Goal: Information Seeking & Learning: Find specific fact

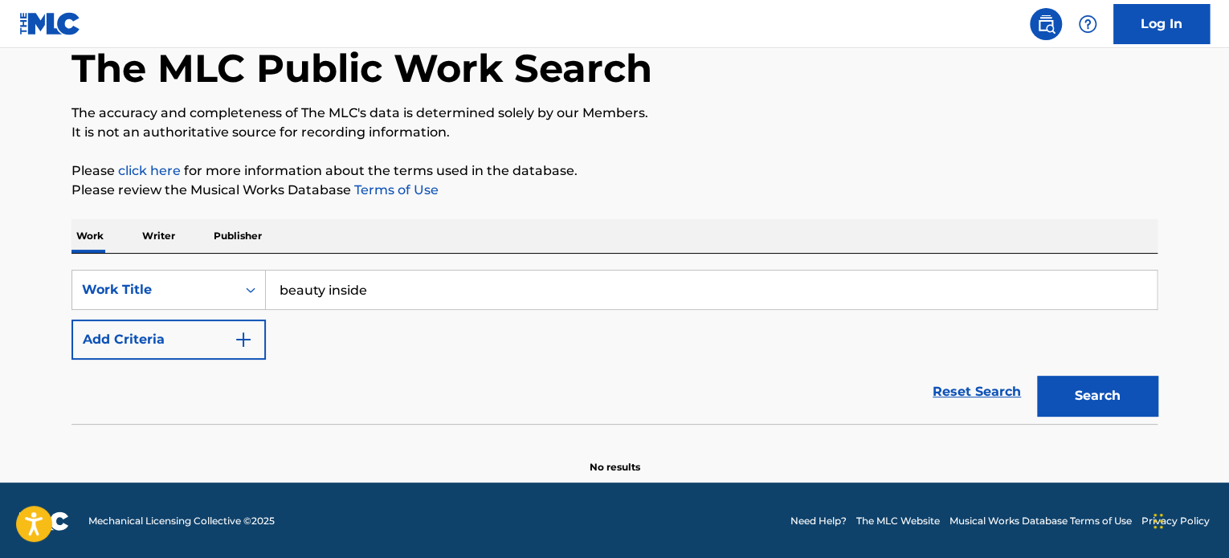
scroll to position [88, 0]
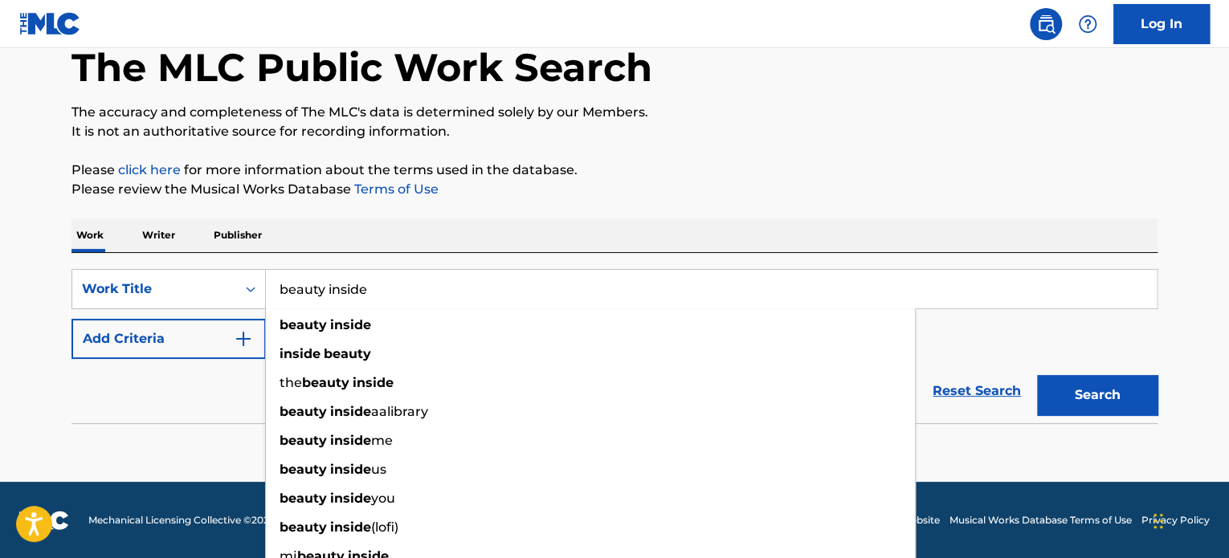
type input "beauty inside"
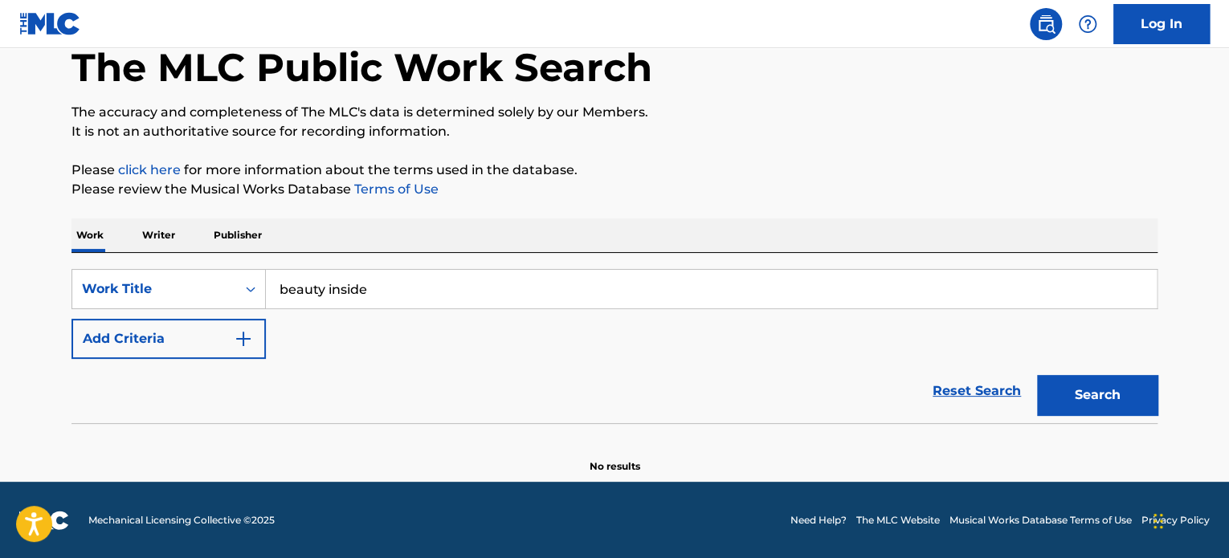
click at [234, 349] on button "Add Criteria" at bounding box center [168, 339] width 194 height 40
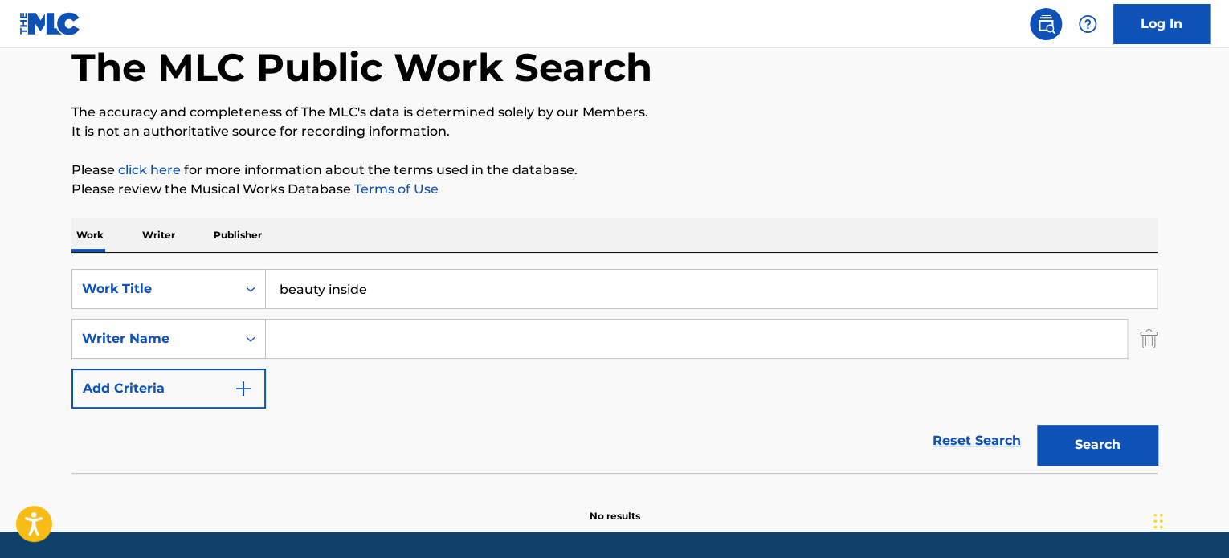
click at [326, 330] on input "Search Form" at bounding box center [696, 339] width 861 height 39
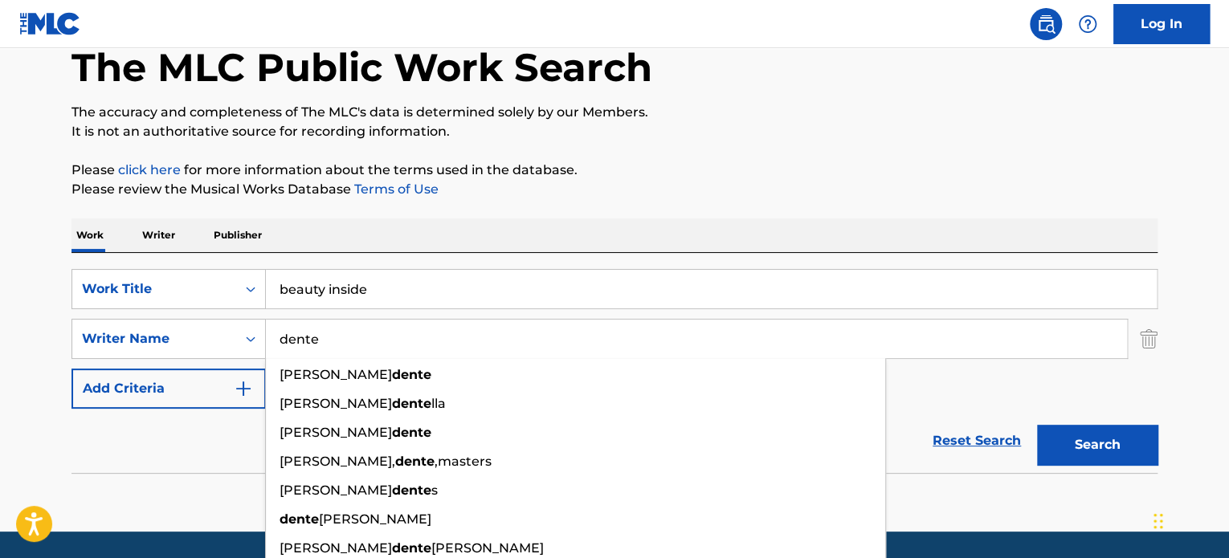
click at [326, 330] on input "dente" at bounding box center [696, 339] width 861 height 39
type input "dente"
drag, startPoint x: 1069, startPoint y: 437, endPoint x: 1053, endPoint y: 411, distance: 30.3
click at [1069, 437] on button "Search" at bounding box center [1097, 445] width 120 height 40
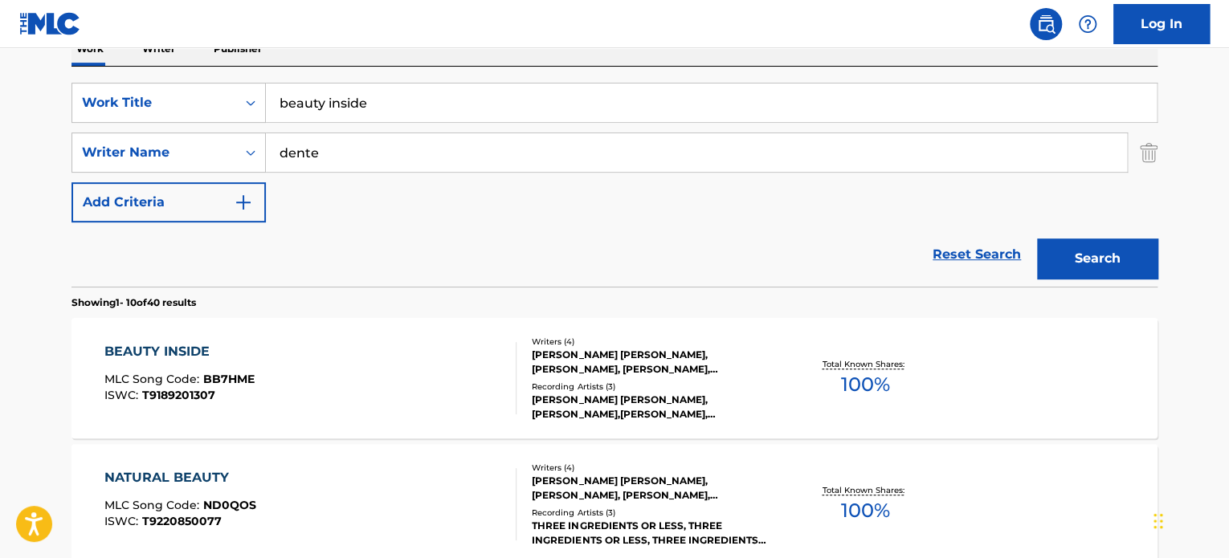
scroll to position [329, 0]
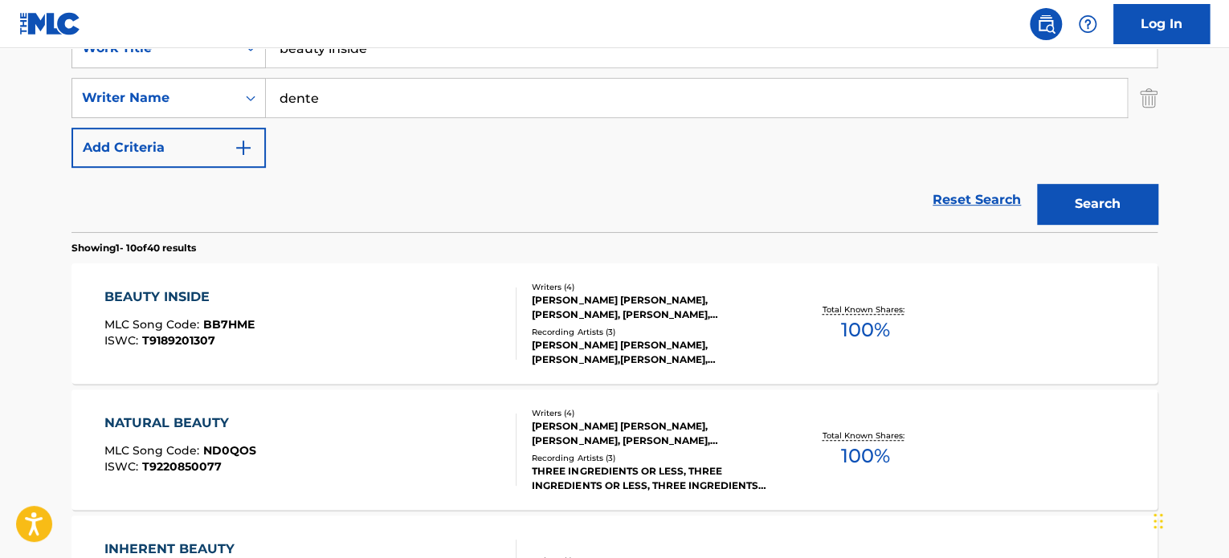
click at [440, 309] on div "BEAUTY INSIDE MLC Song Code : BB7HME ISWC : T9189201307" at bounding box center [310, 324] width 413 height 72
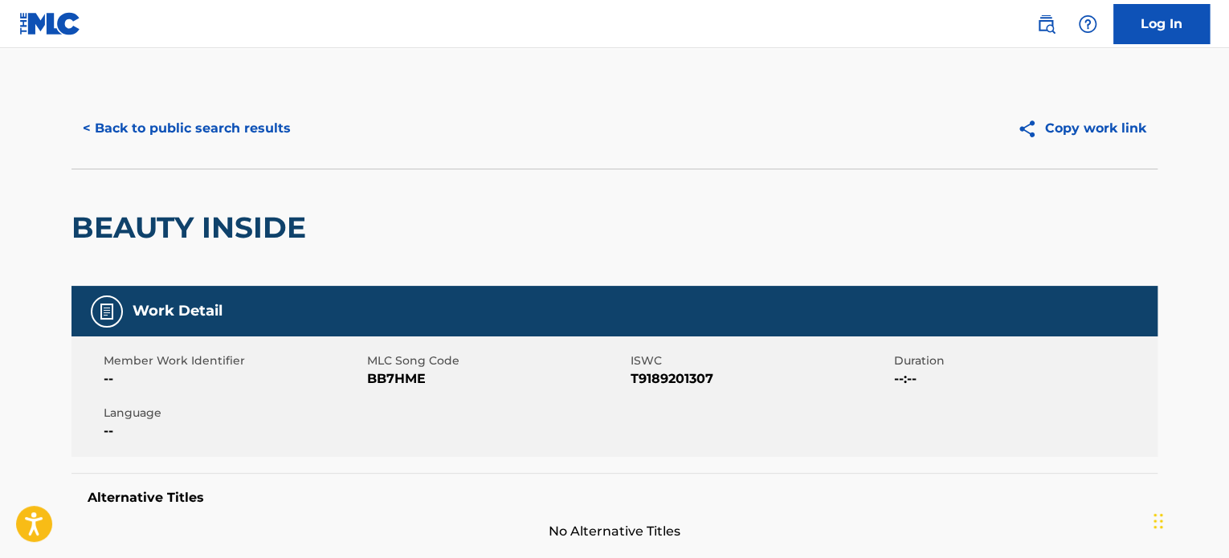
click at [267, 139] on button "< Back to public search results" at bounding box center [186, 128] width 231 height 40
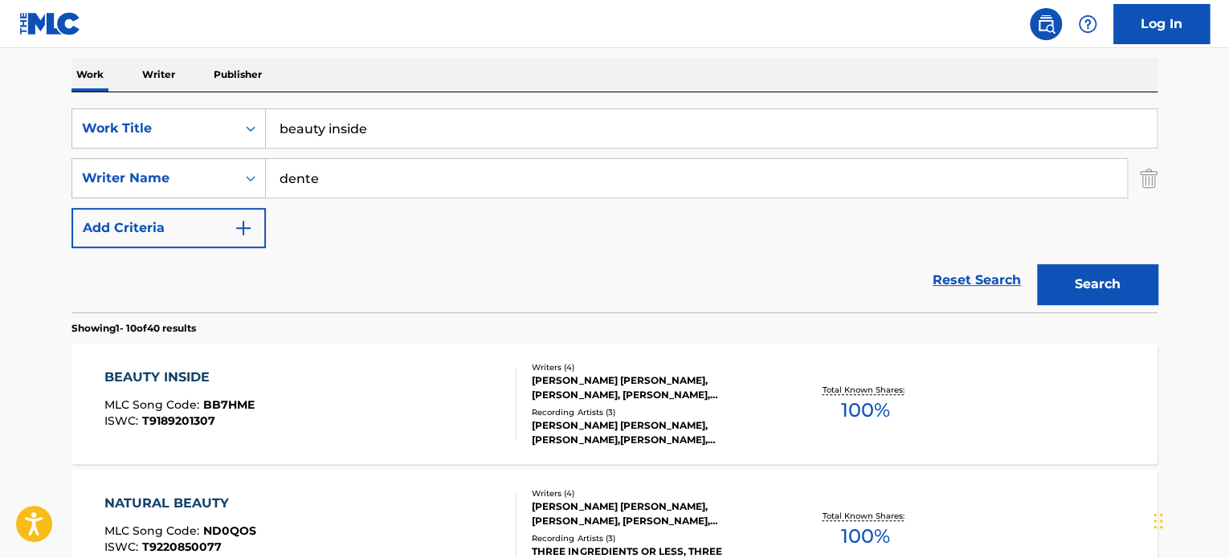
scroll to position [169, 0]
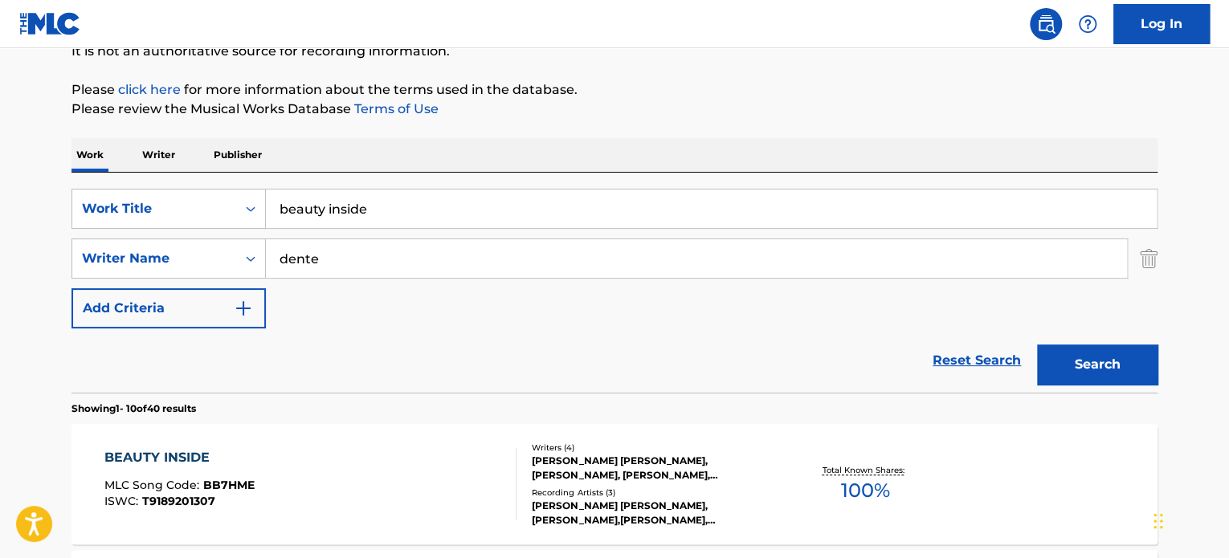
click at [392, 210] on input "beauty inside" at bounding box center [711, 209] width 891 height 39
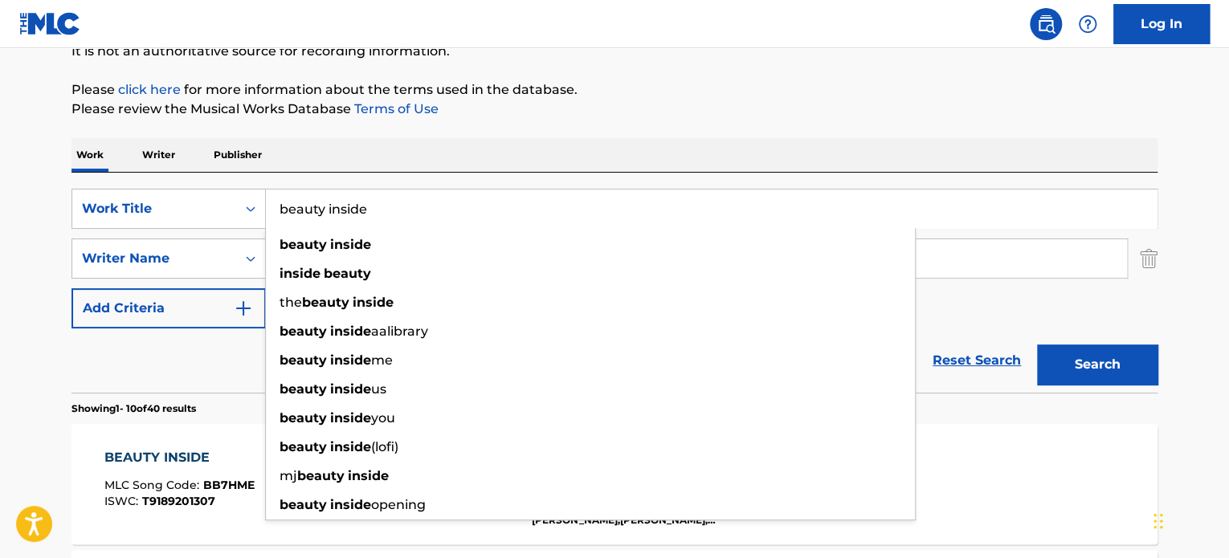
paste input "TROPICAL BLUE"
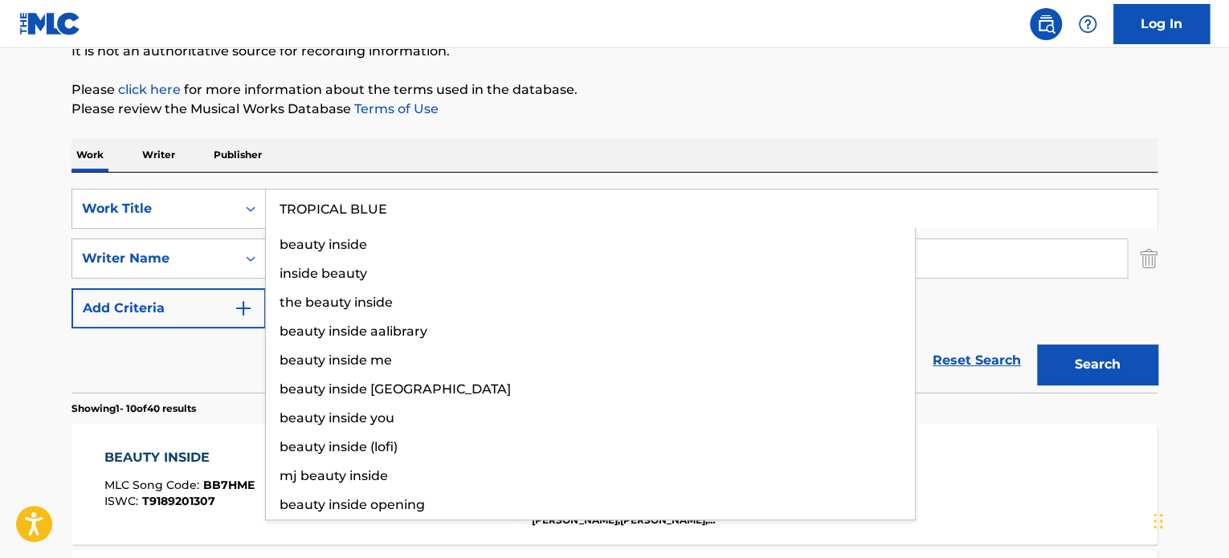
type input "TROPICAL BLUE"
click at [148, 378] on div "Reset Search Search" at bounding box center [614, 360] width 1086 height 64
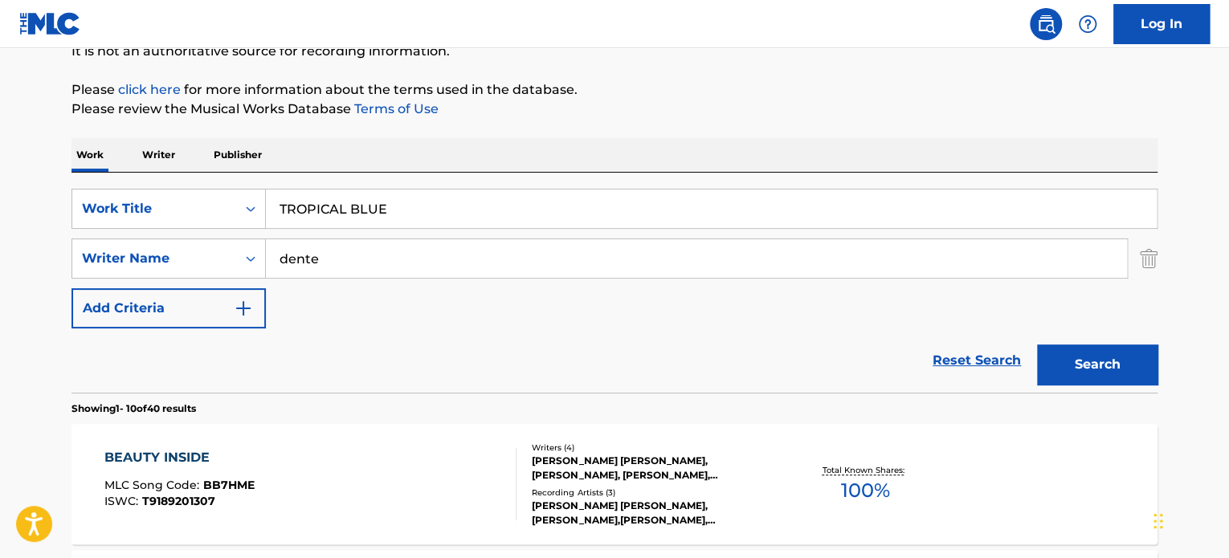
click at [353, 254] on input "dente" at bounding box center [696, 258] width 861 height 39
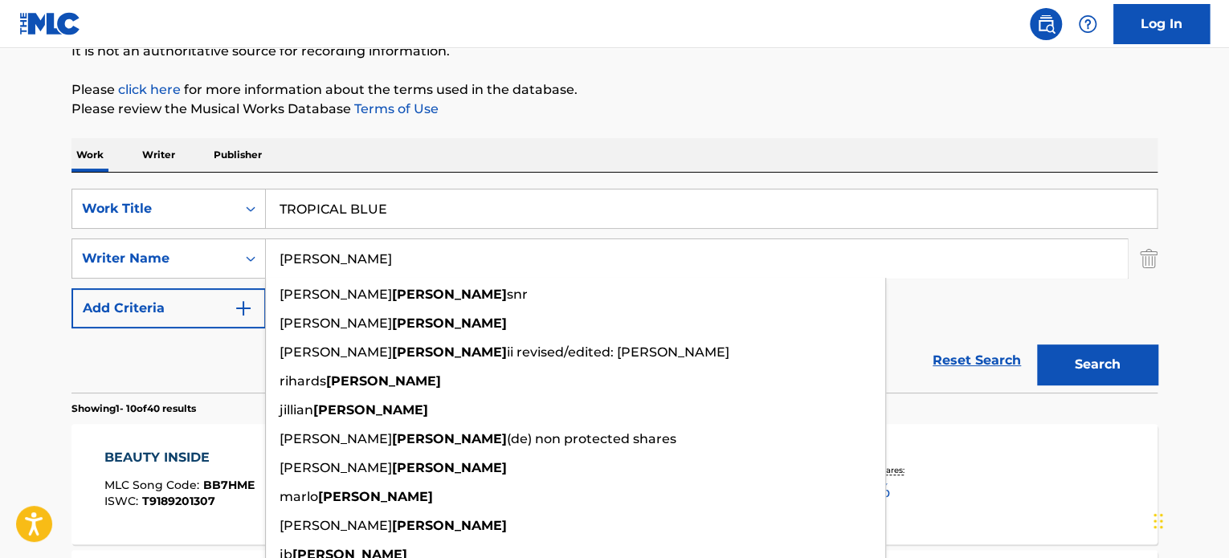
click at [353, 254] on input "[PERSON_NAME]" at bounding box center [696, 258] width 861 height 39
type input "[PERSON_NAME]"
click at [1088, 369] on button "Search" at bounding box center [1097, 365] width 120 height 40
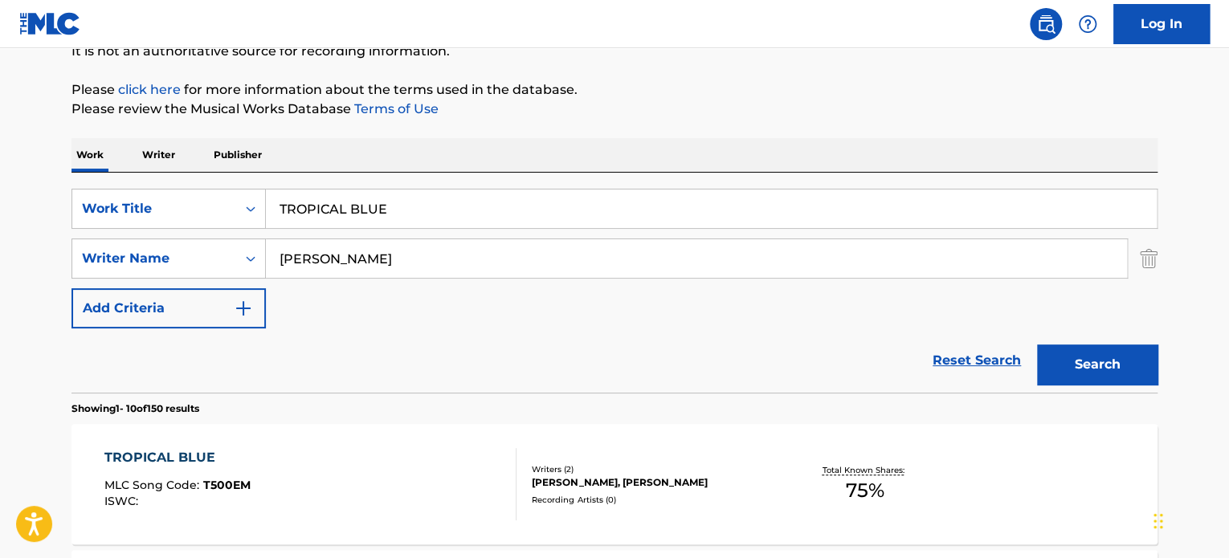
scroll to position [249, 0]
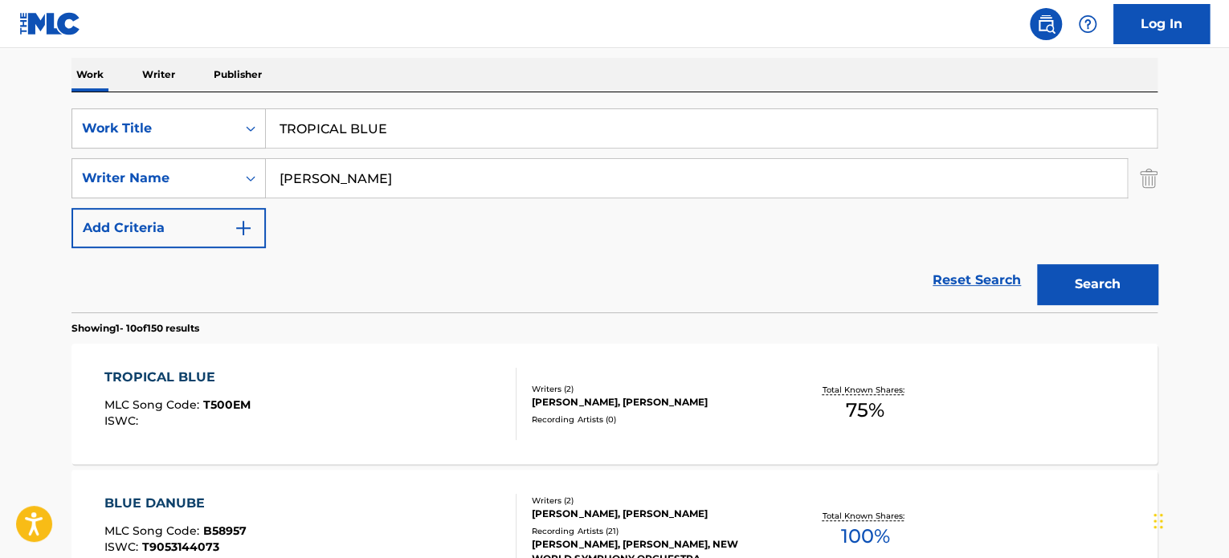
click at [394, 386] on div "TROPICAL BLUE MLC Song Code : T500EM ISWC :" at bounding box center [310, 404] width 413 height 72
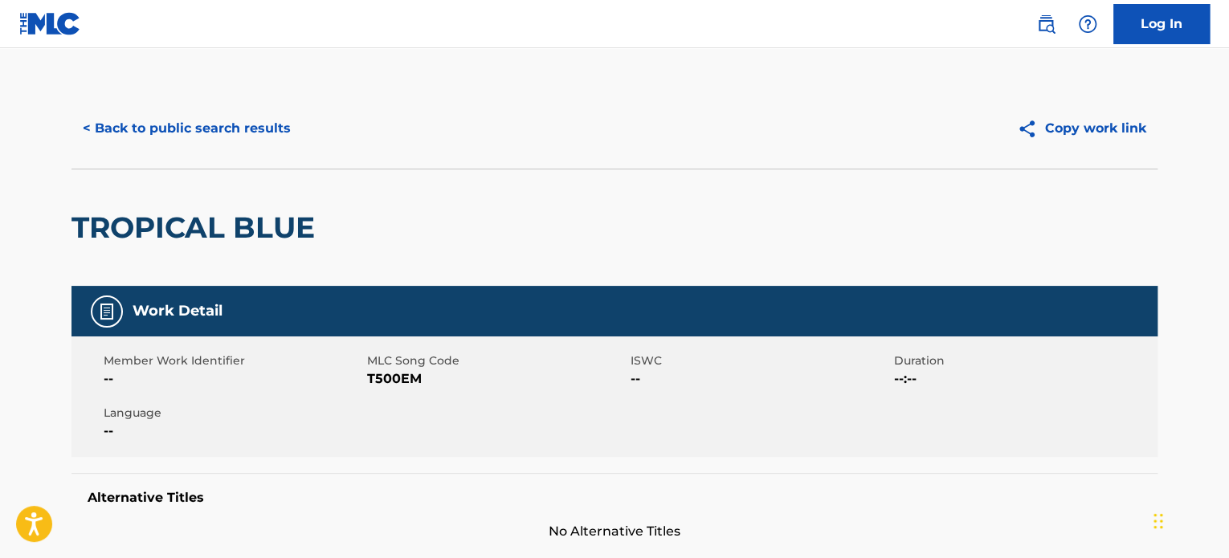
click at [244, 128] on button "< Back to public search results" at bounding box center [186, 128] width 231 height 40
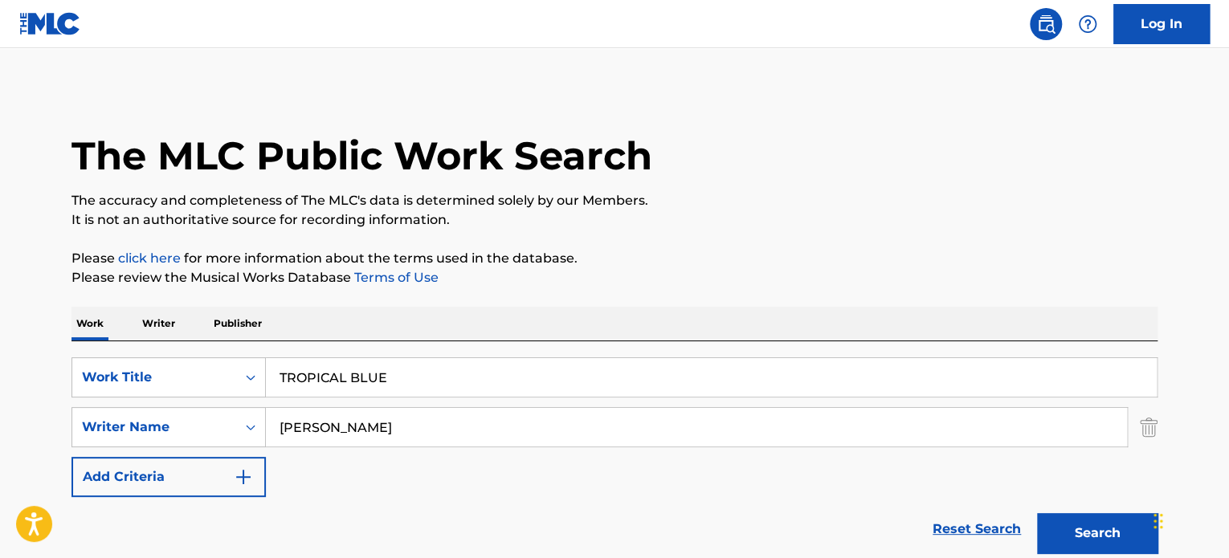
scroll to position [249, 0]
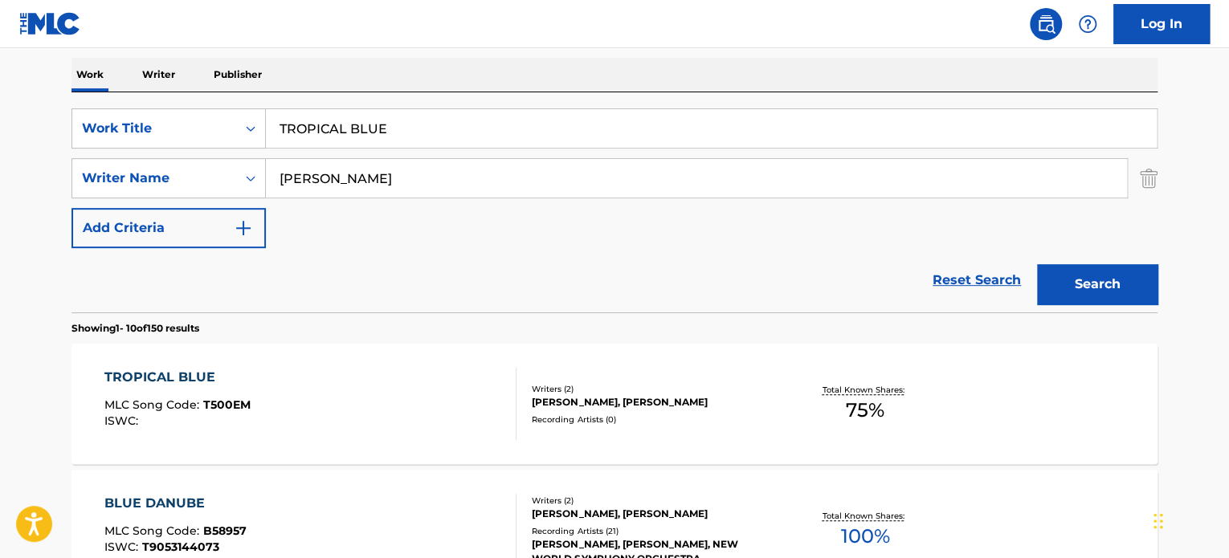
click at [337, 124] on input "TROPICAL BLUE" at bounding box center [711, 128] width 891 height 39
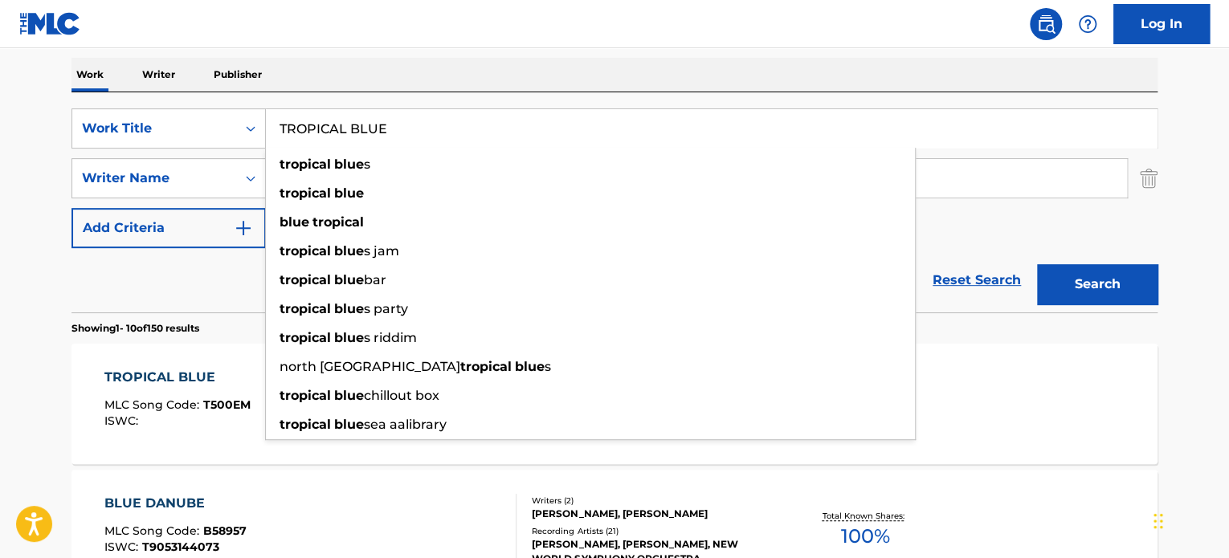
paste input "GEYSER"
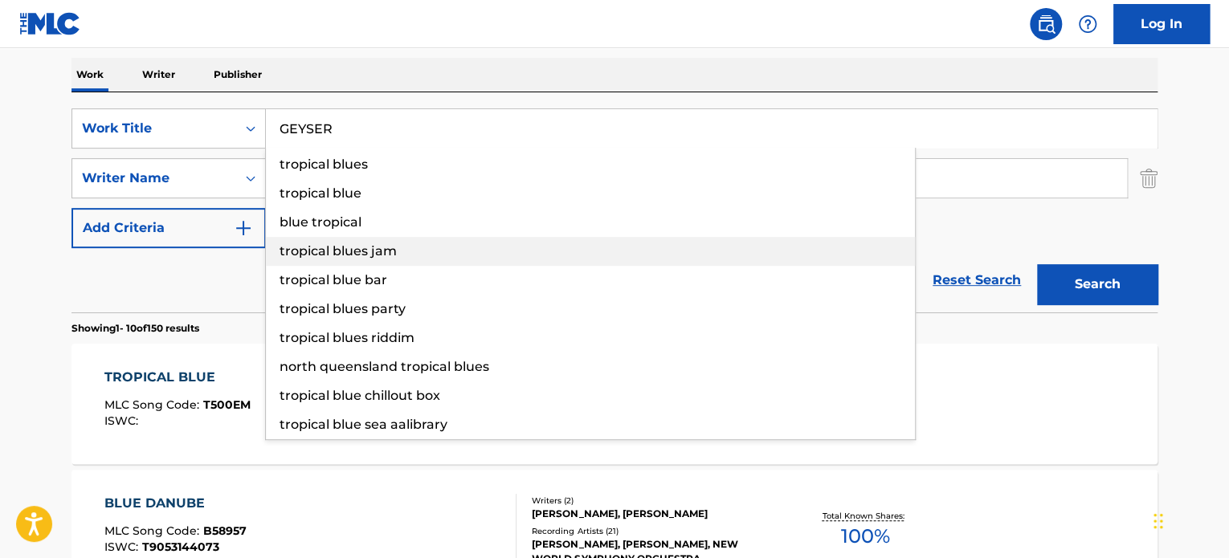
type input "GEYSER"
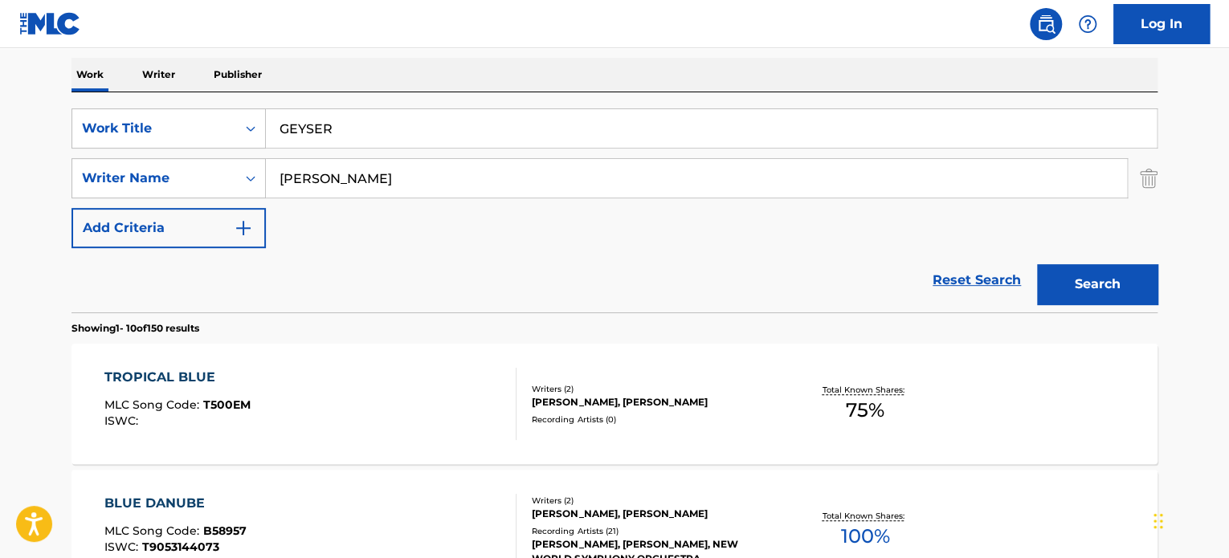
click at [159, 288] on div "Reset Search Search" at bounding box center [614, 280] width 1086 height 64
click at [352, 180] on input "[PERSON_NAME]" at bounding box center [696, 178] width 861 height 39
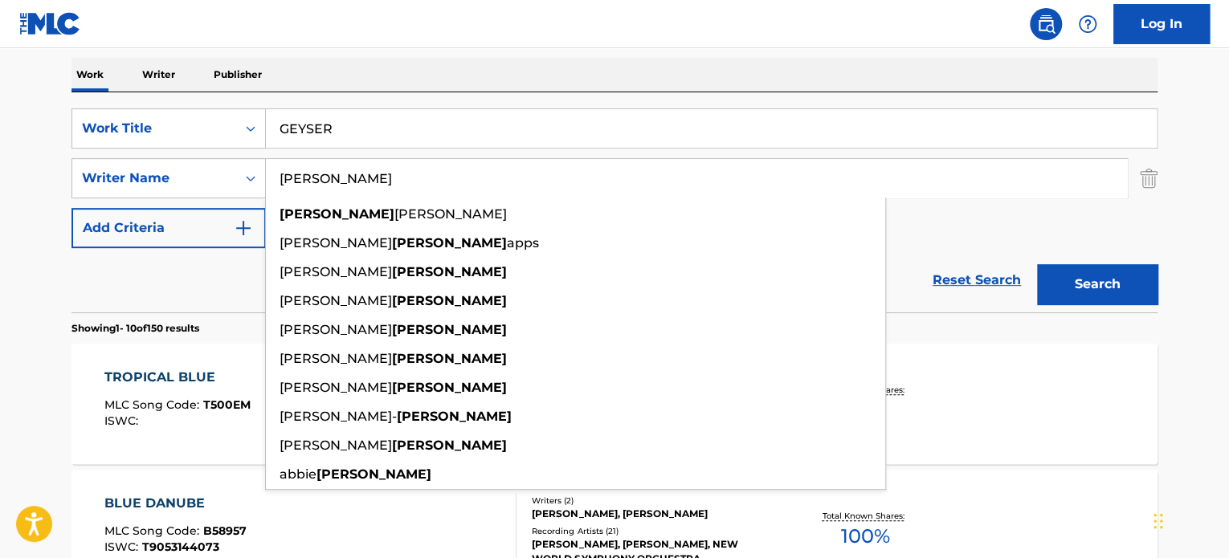
click at [352, 180] on input "[PERSON_NAME]" at bounding box center [696, 178] width 861 height 39
type input "[PERSON_NAME]"
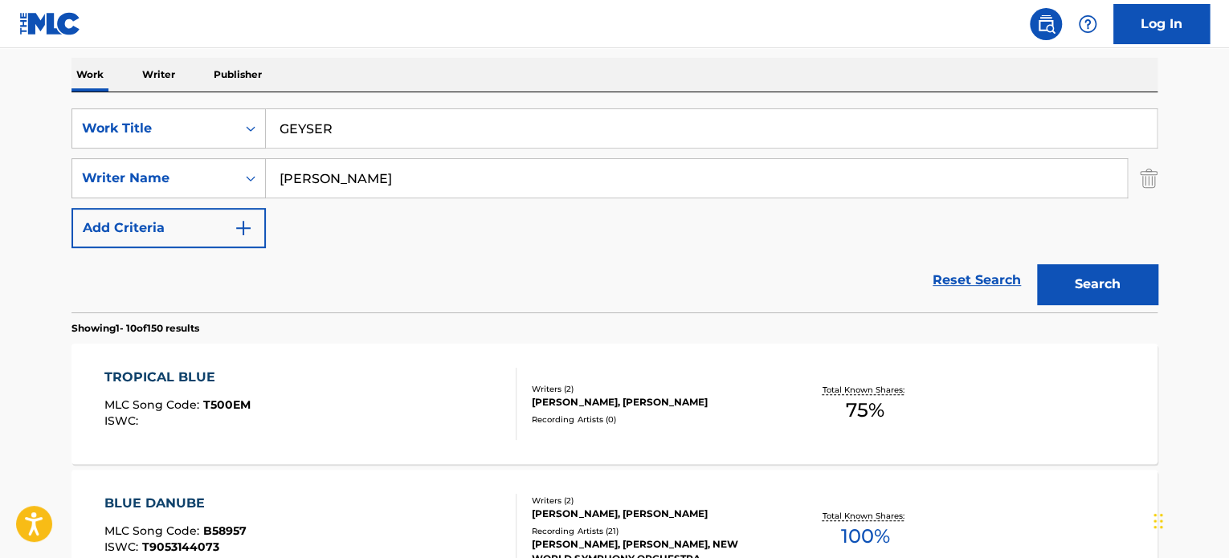
click at [1095, 279] on button "Search" at bounding box center [1097, 284] width 120 height 40
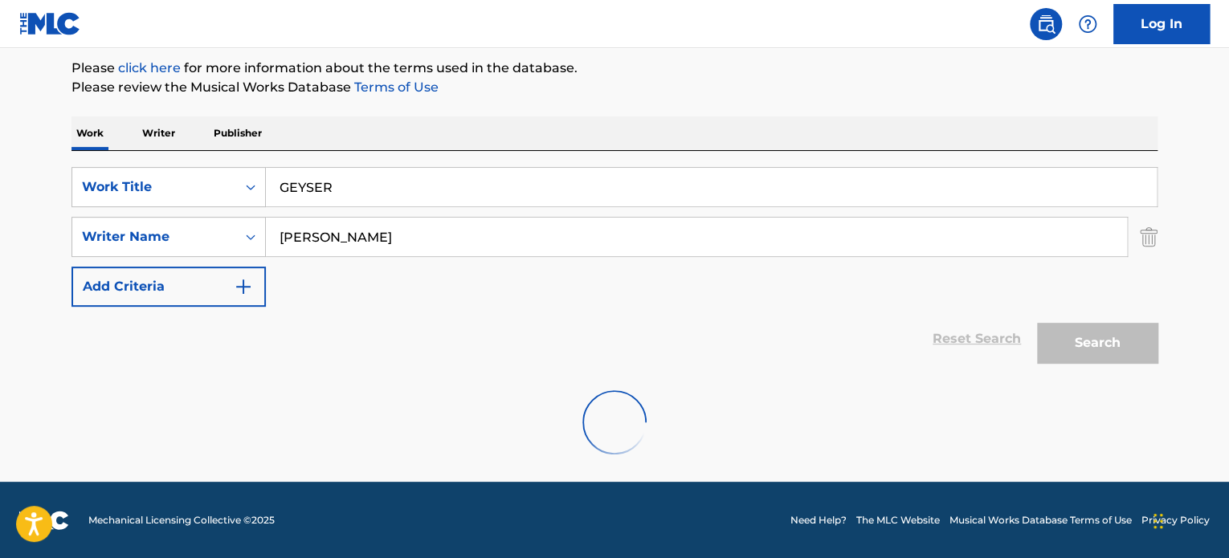
scroll to position [138, 0]
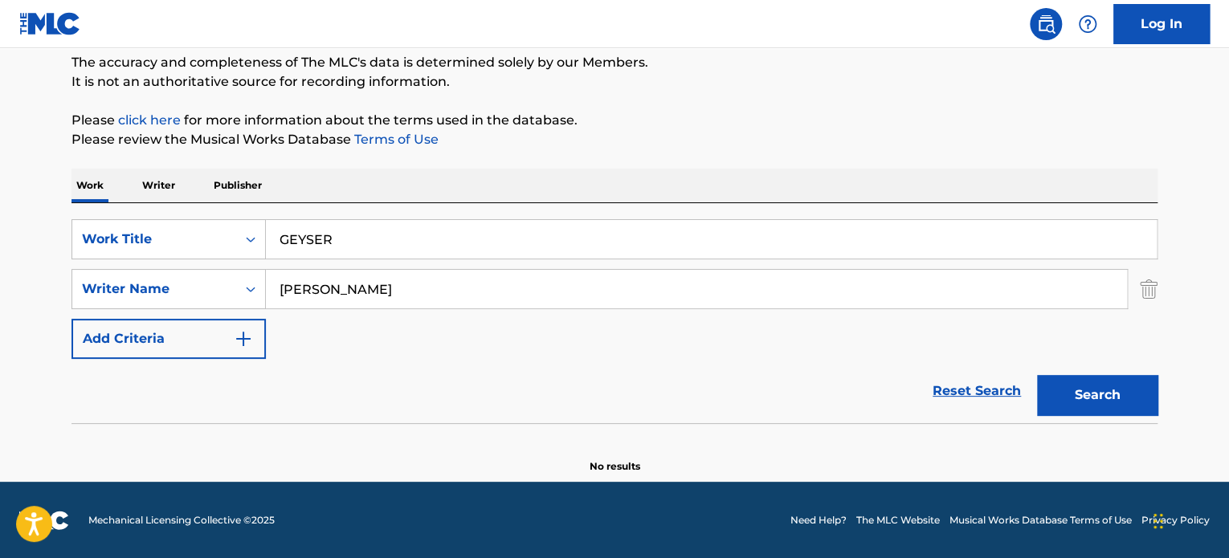
click at [374, 285] on input "[PERSON_NAME]" at bounding box center [696, 289] width 861 height 39
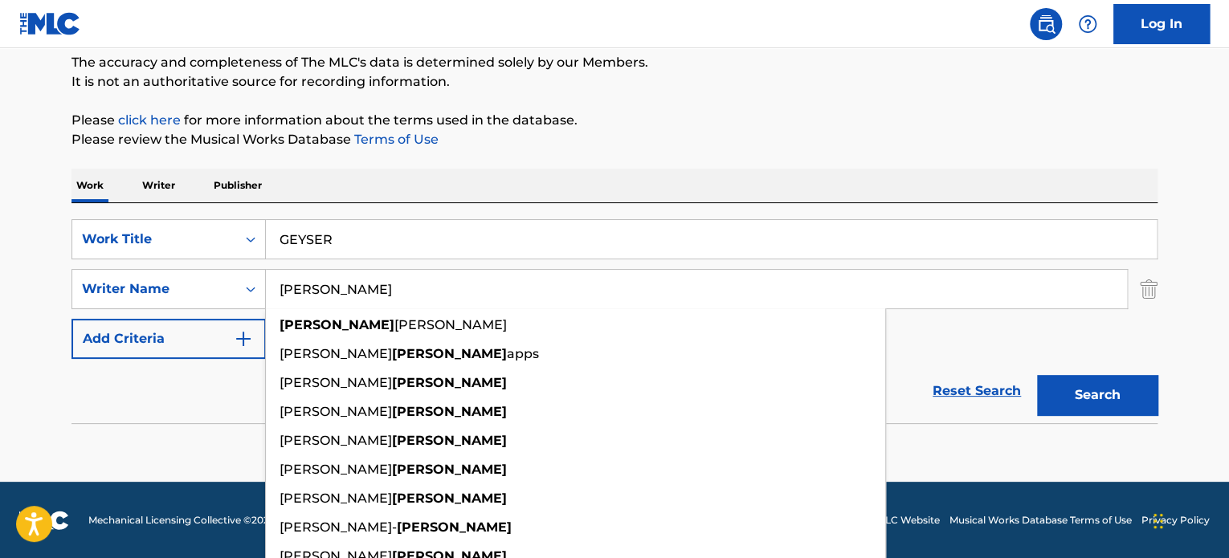
click at [374, 285] on input "[PERSON_NAME]" at bounding box center [696, 289] width 861 height 39
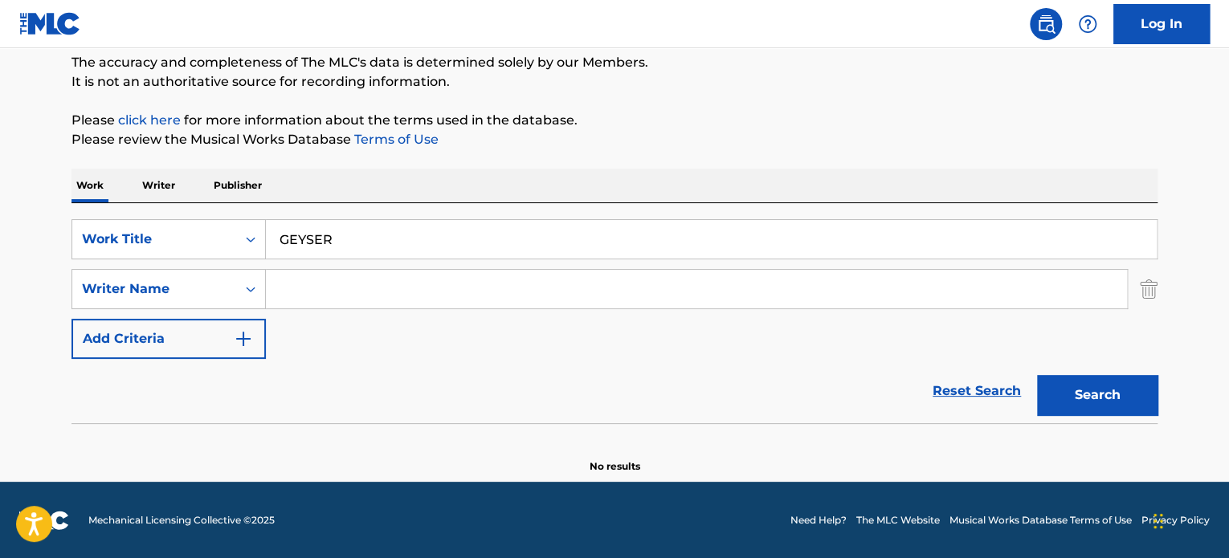
click at [1037, 375] on button "Search" at bounding box center [1097, 395] width 120 height 40
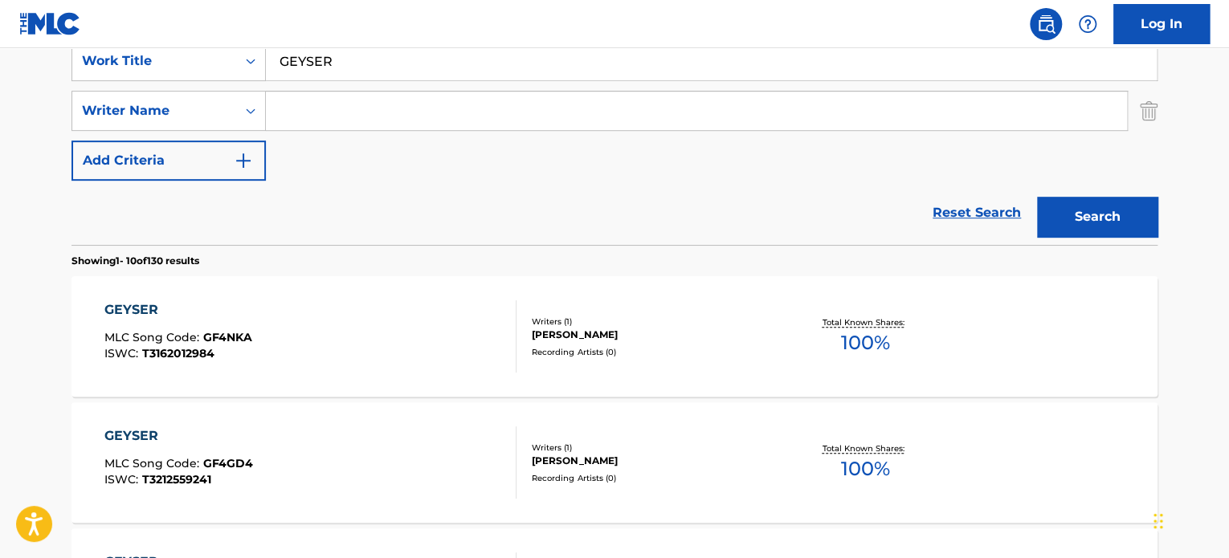
scroll to position [299, 0]
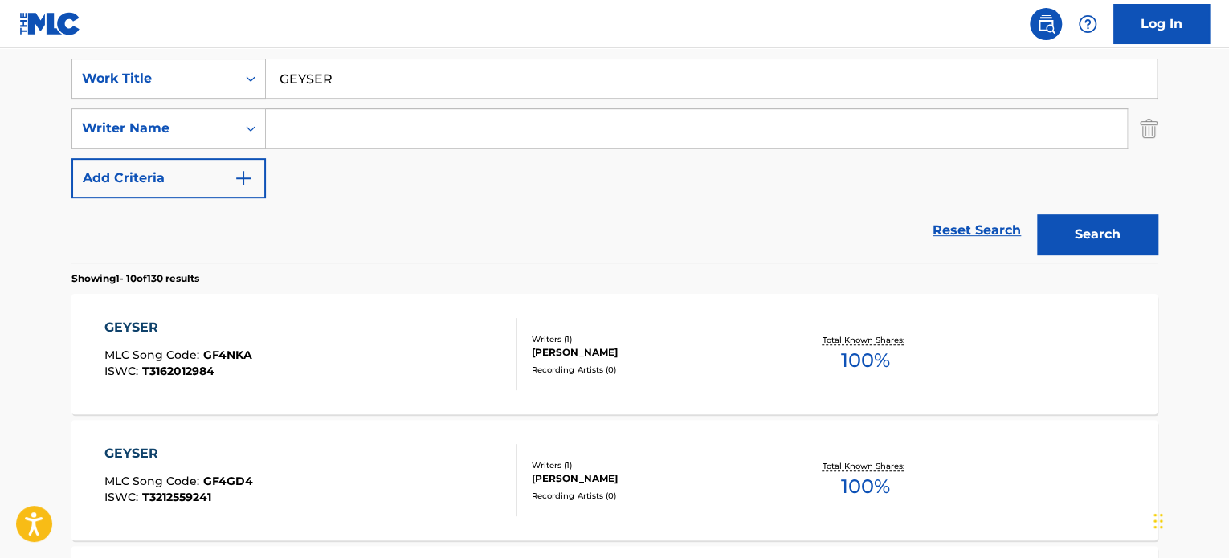
click at [339, 133] on input "Search Form" at bounding box center [696, 128] width 861 height 39
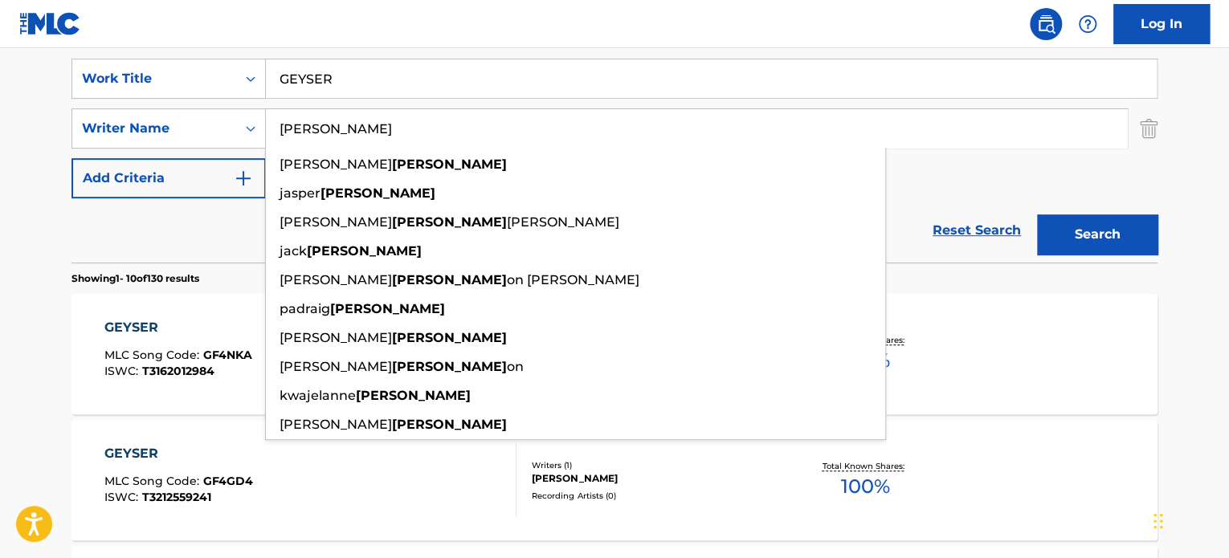
click at [1037, 214] on button "Search" at bounding box center [1097, 234] width 120 height 40
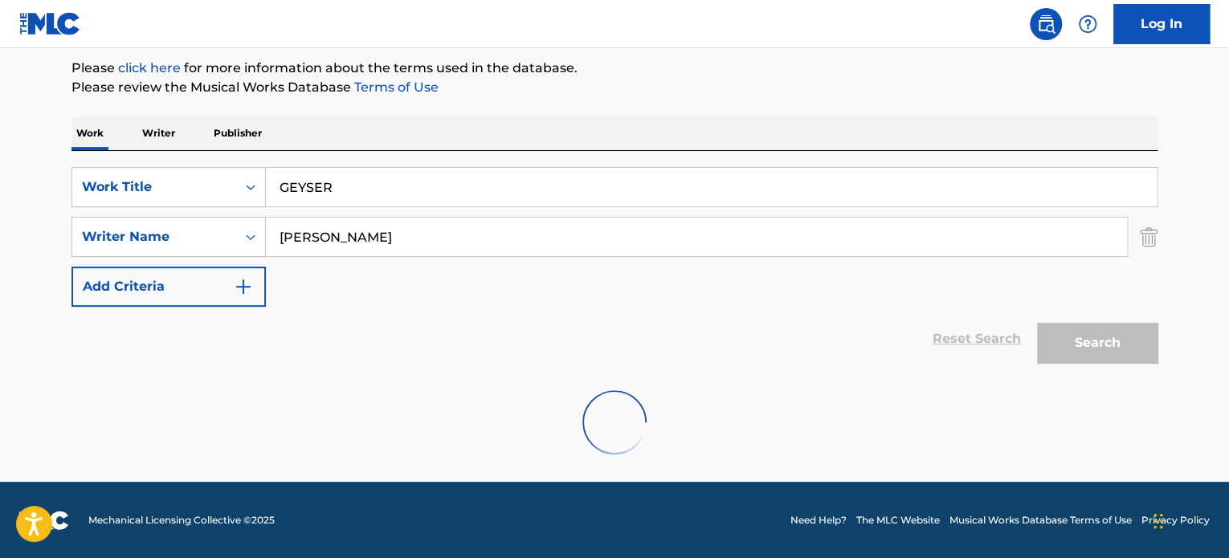
scroll to position [138, 0]
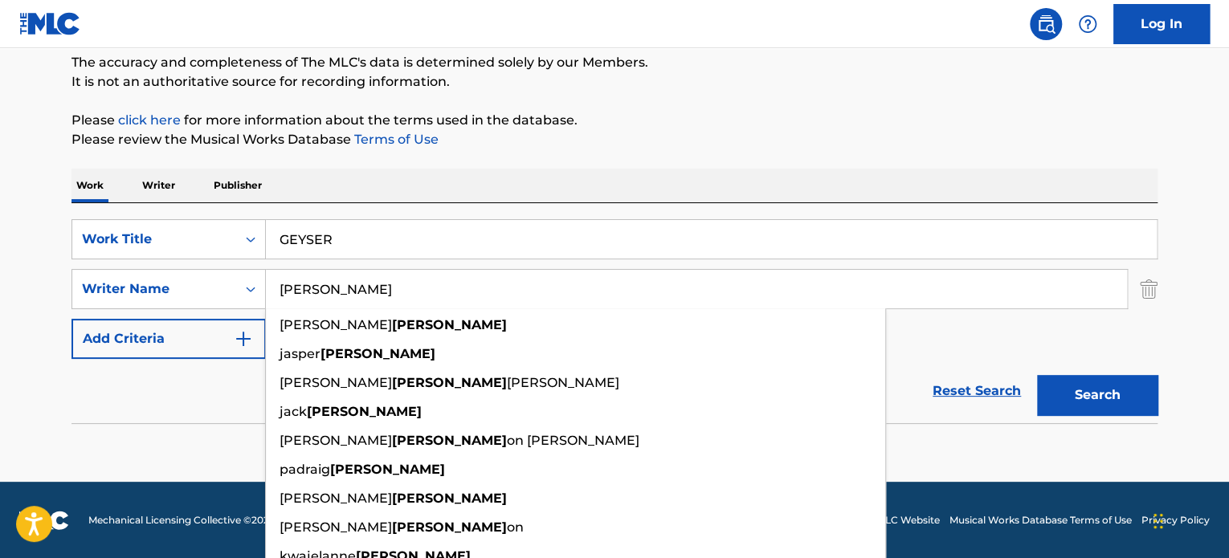
click at [415, 292] on input "[PERSON_NAME]" at bounding box center [696, 289] width 861 height 39
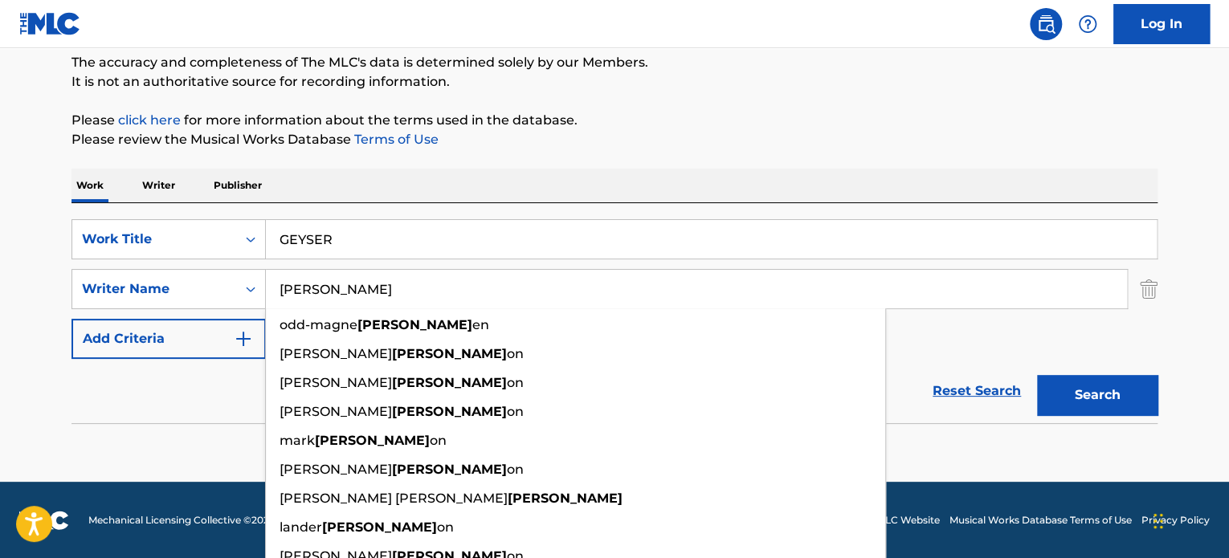
type input "[PERSON_NAME]"
click at [1037, 375] on button "Search" at bounding box center [1097, 395] width 120 height 40
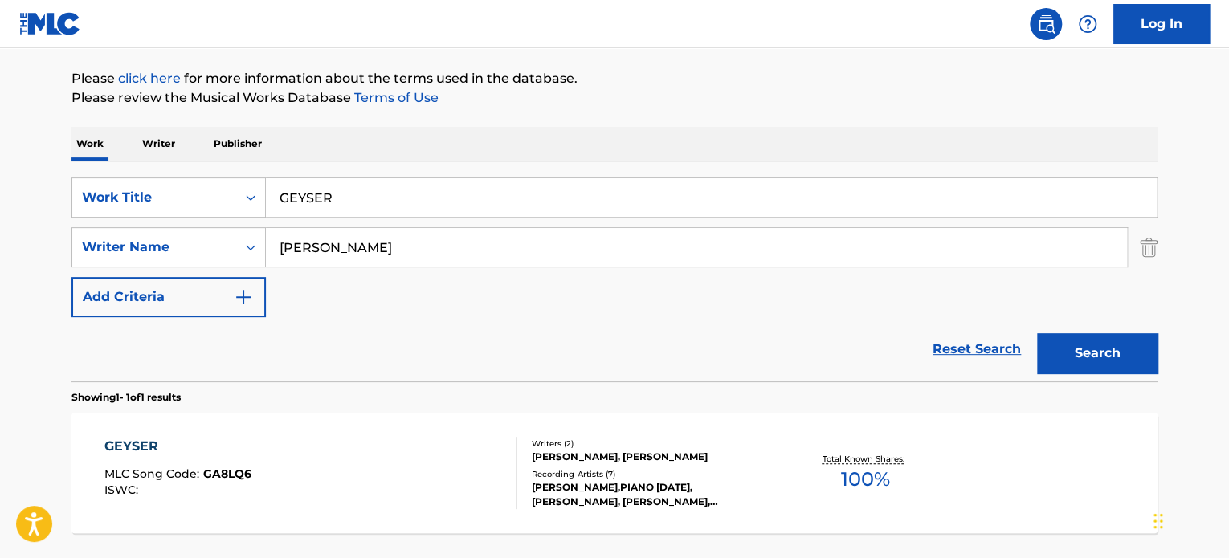
scroll to position [218, 0]
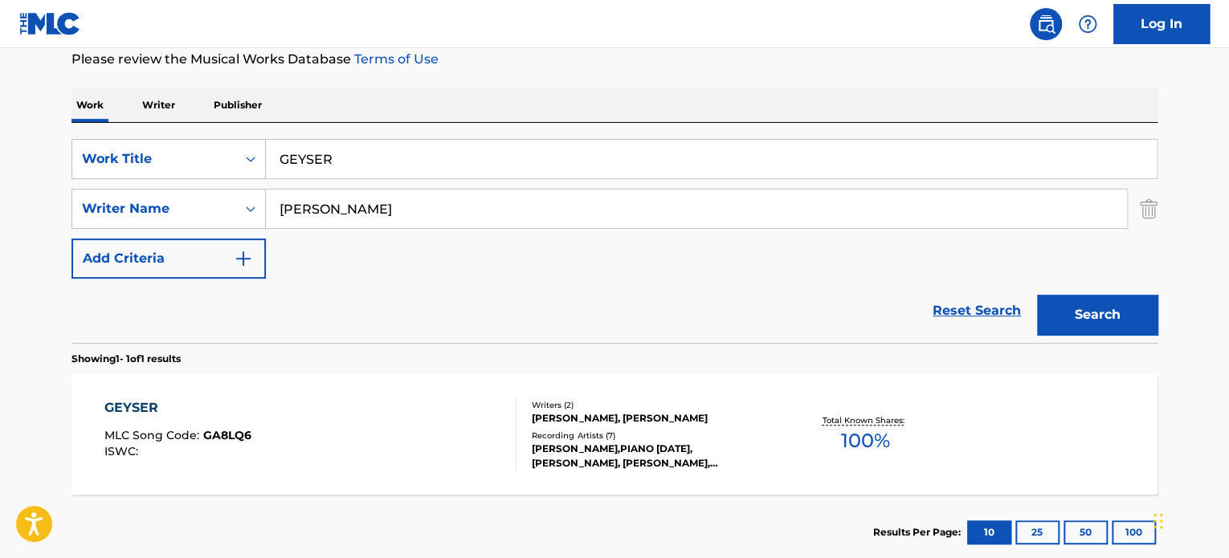
click at [419, 420] on div "GEYSER MLC Song Code : GA8LQ6 ISWC :" at bounding box center [310, 434] width 413 height 72
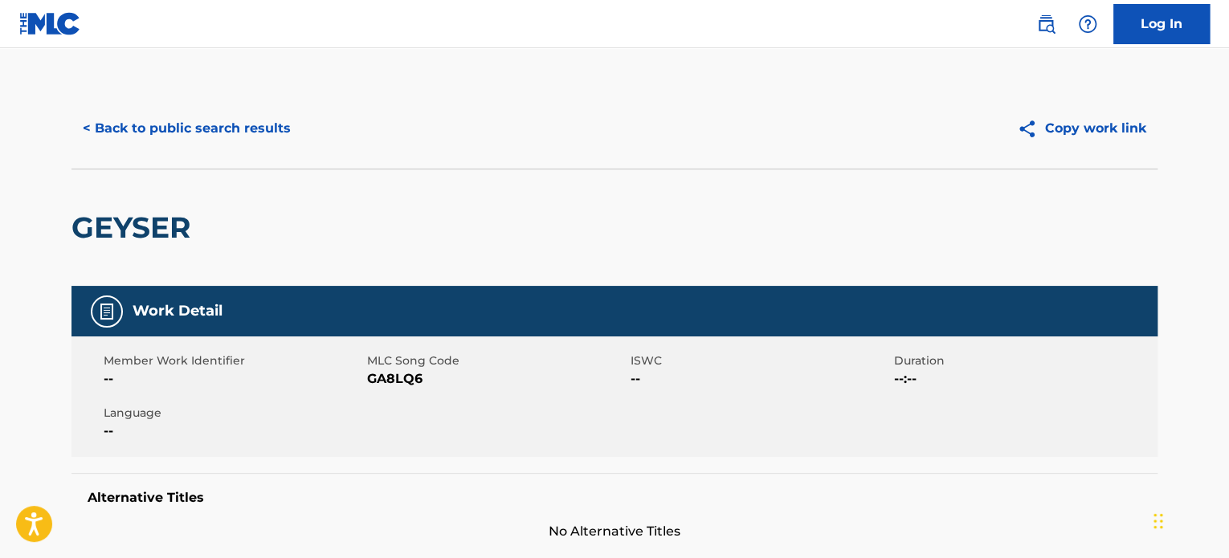
click at [220, 148] on button "< Back to public search results" at bounding box center [186, 128] width 231 height 40
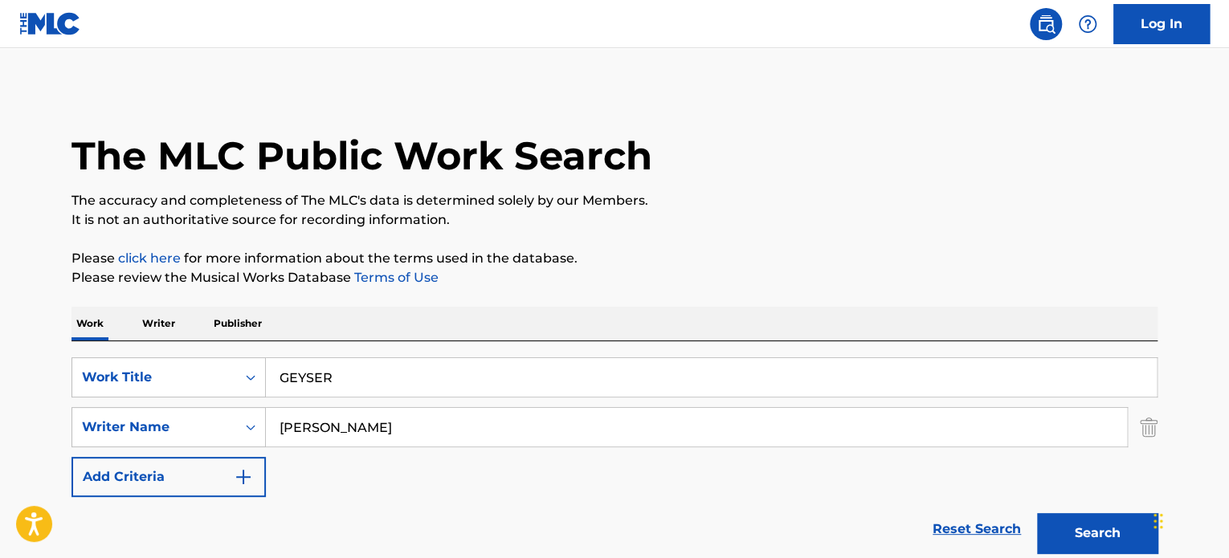
scroll to position [218, 0]
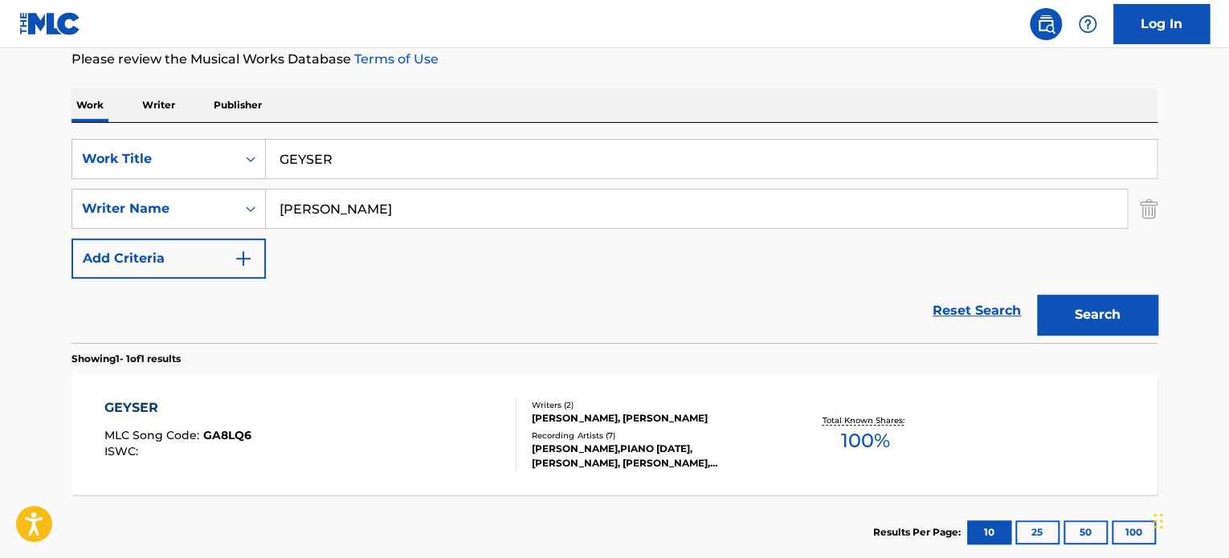
click at [322, 153] on input "GEYSER" at bounding box center [711, 159] width 891 height 39
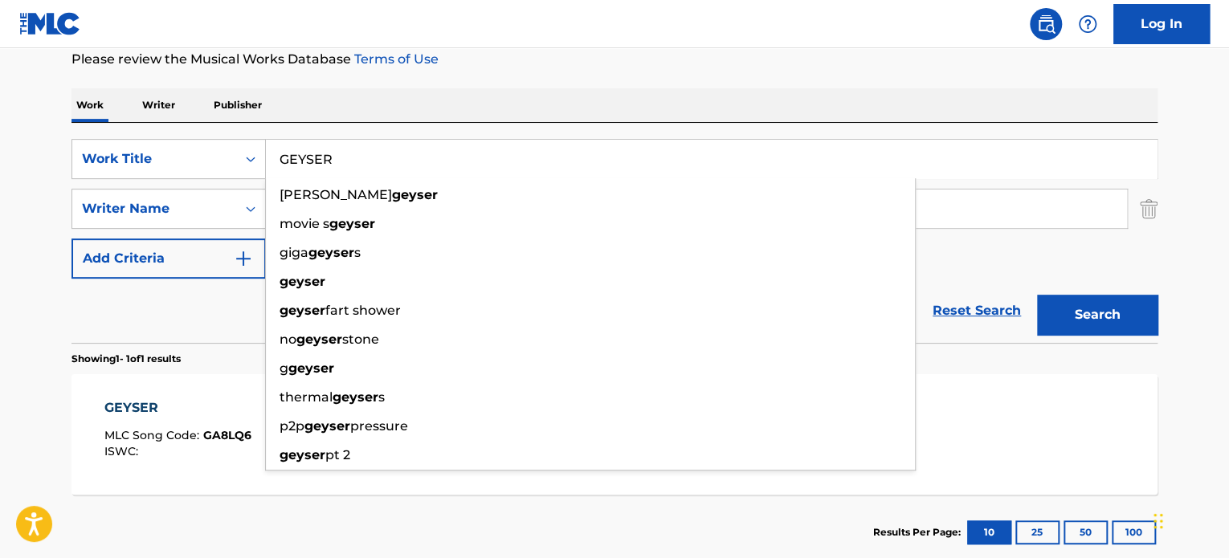
paste input "RETRO MASH BASH"
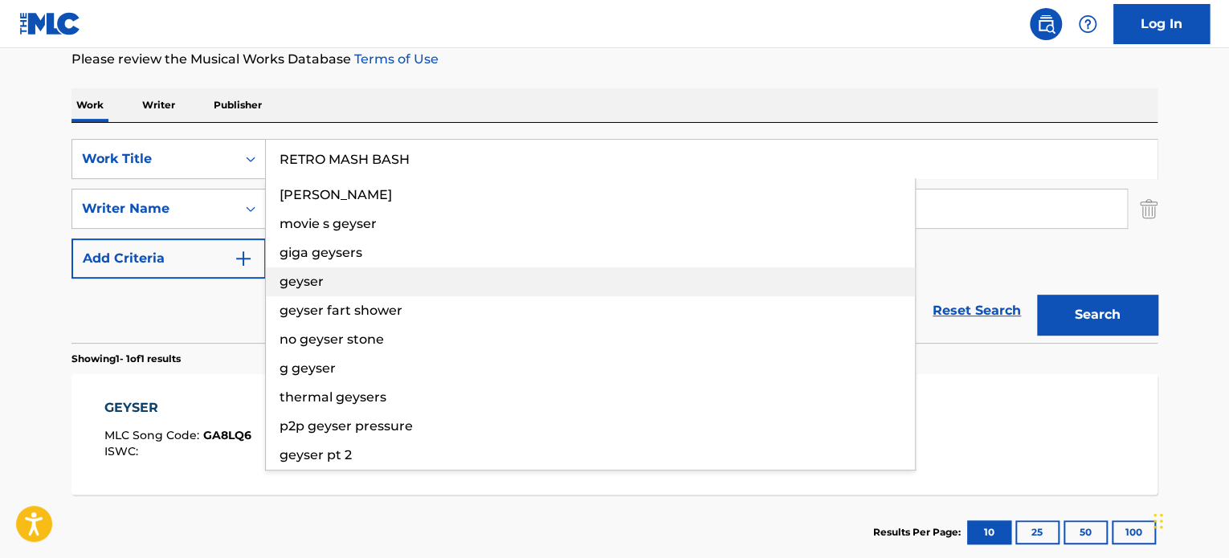
type input "RETRO MASH BASH"
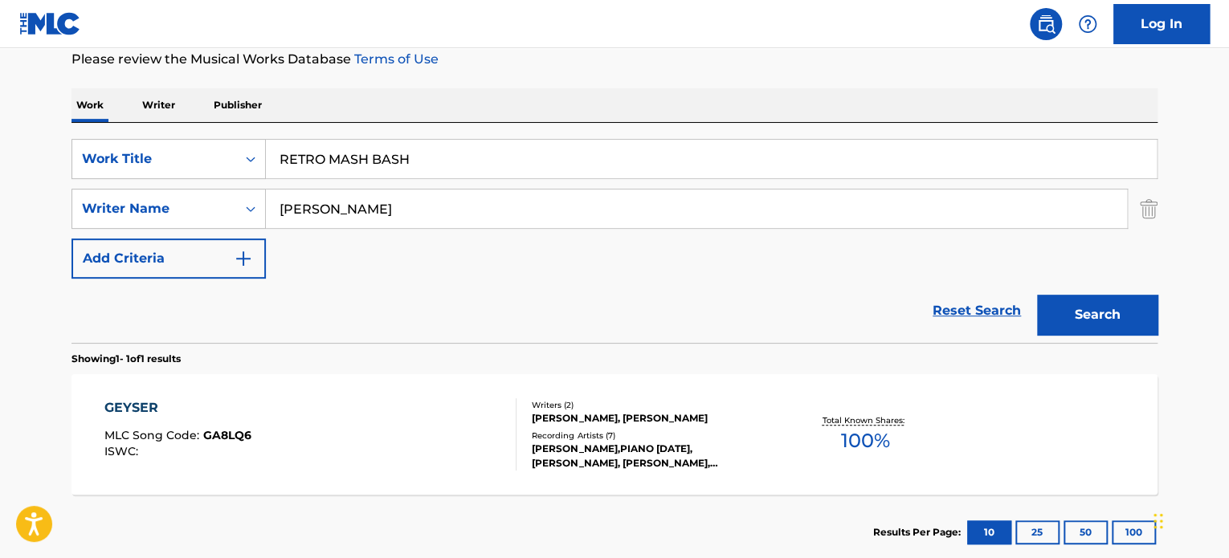
click at [225, 314] on div "Reset Search Search" at bounding box center [614, 311] width 1086 height 64
click at [312, 214] on input "[PERSON_NAME]" at bounding box center [696, 209] width 861 height 39
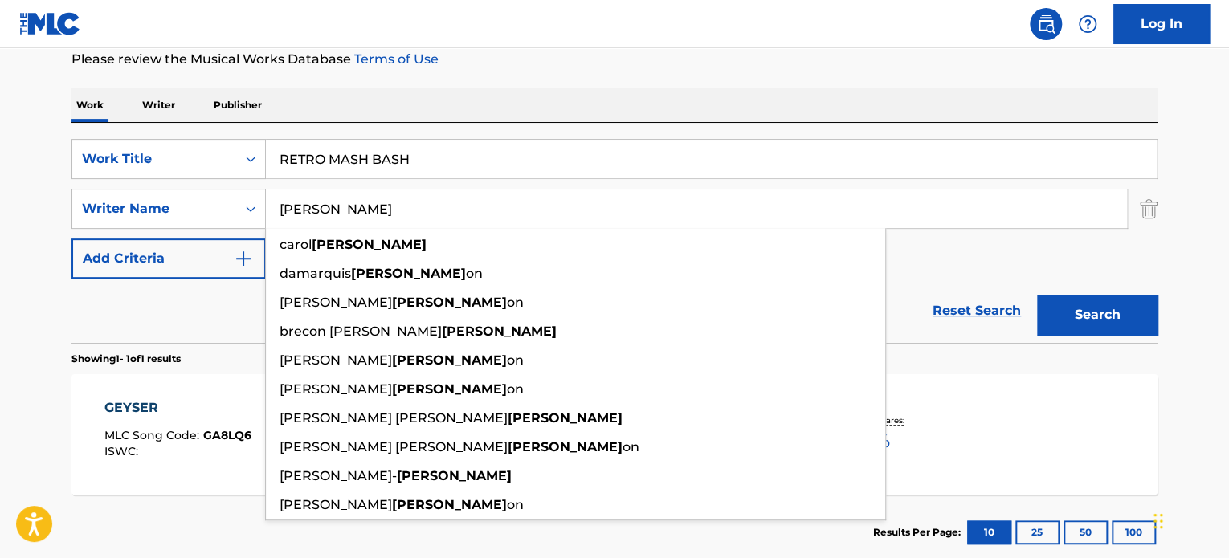
click at [312, 214] on input "[PERSON_NAME]" at bounding box center [696, 209] width 861 height 39
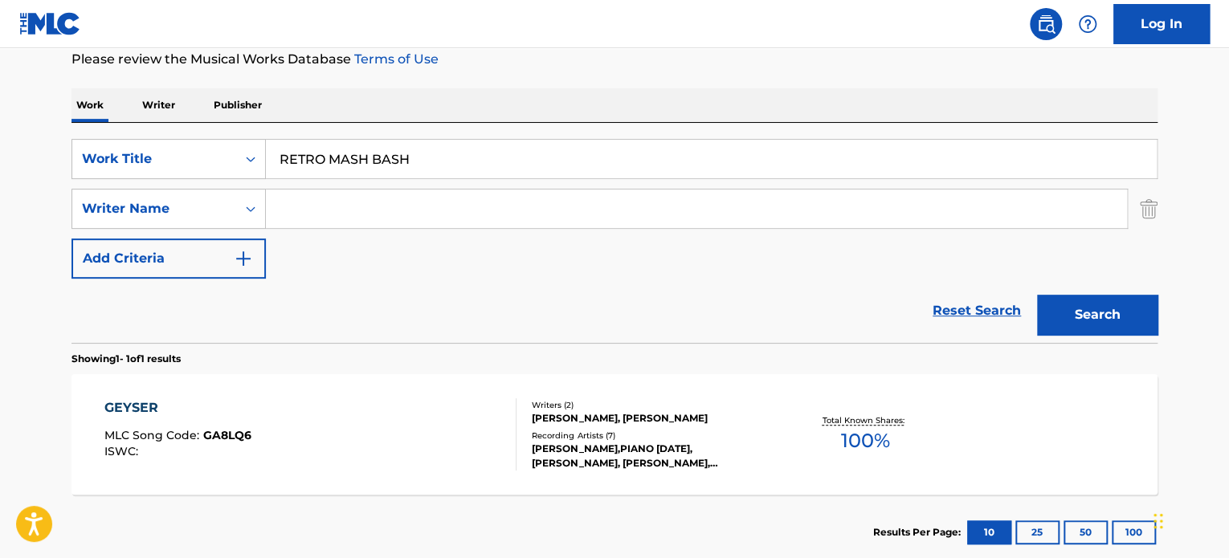
click at [1100, 328] on button "Search" at bounding box center [1097, 315] width 120 height 40
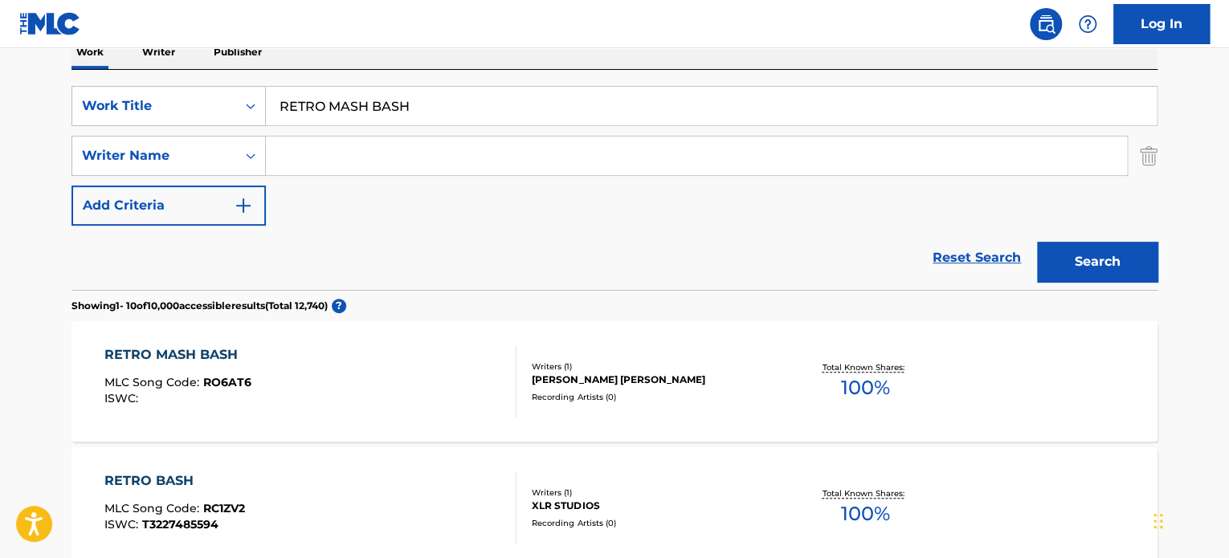
scroll to position [299, 0]
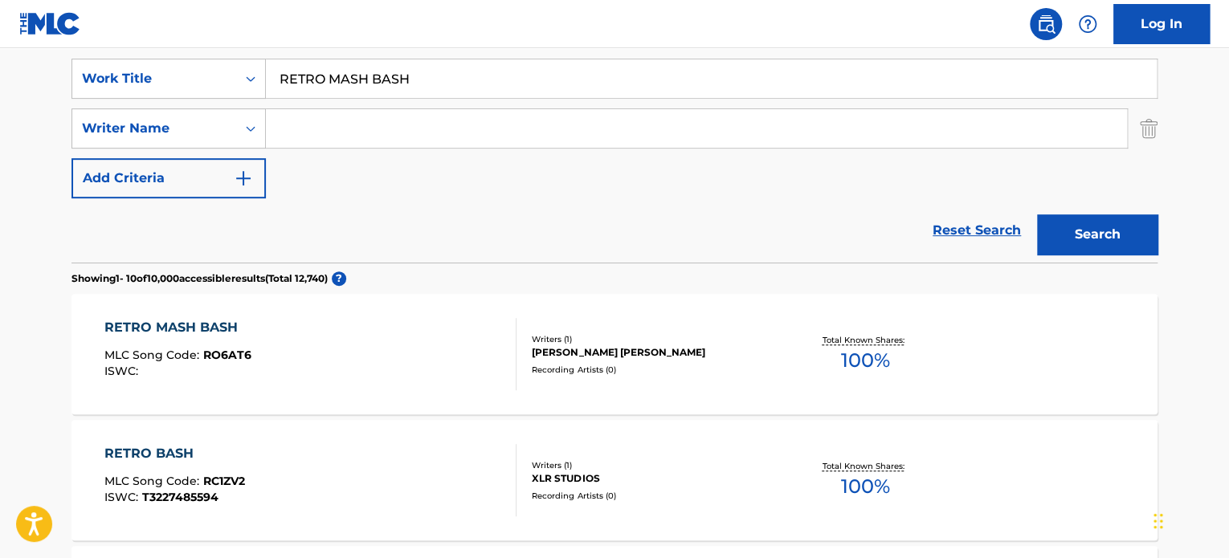
click at [418, 356] on div "RETRO MASH BASH MLC Song Code : RO6AT6 ISWC :" at bounding box center [310, 354] width 413 height 72
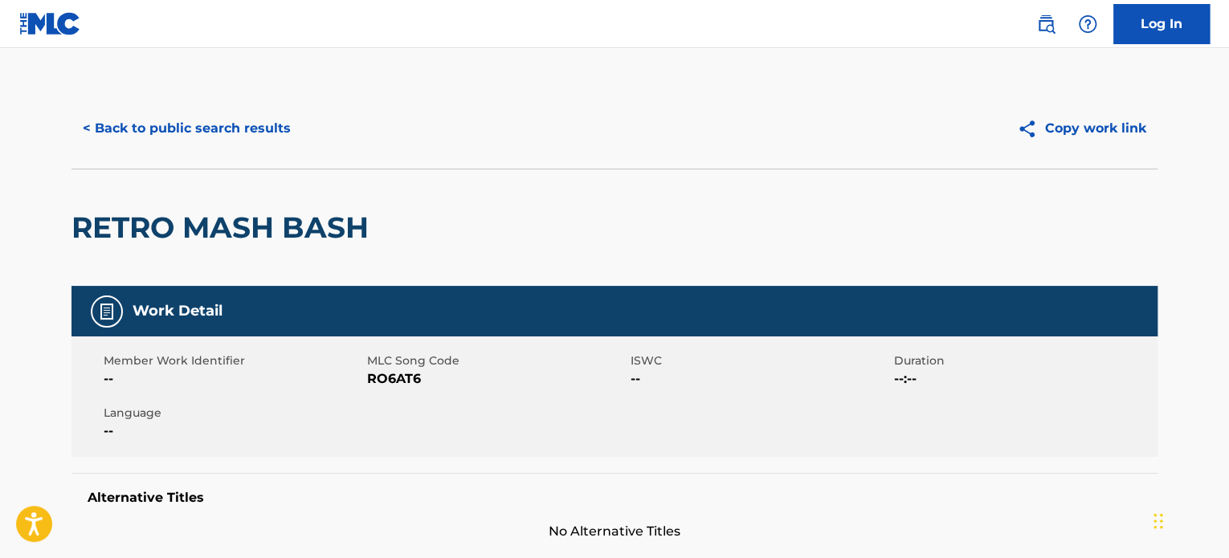
click at [212, 121] on button "< Back to public search results" at bounding box center [186, 128] width 231 height 40
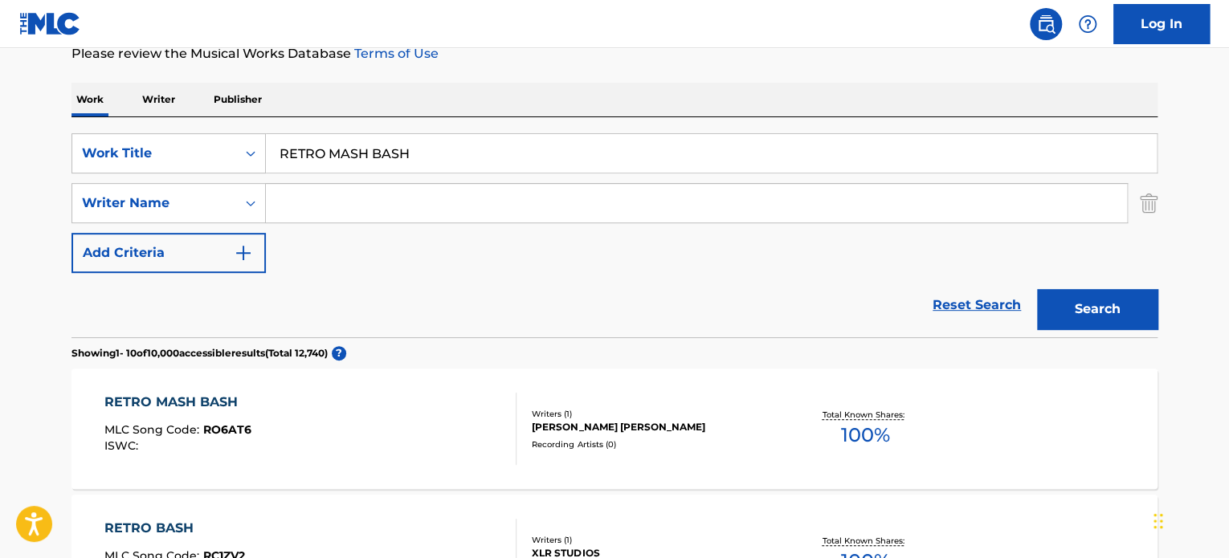
scroll to position [138, 0]
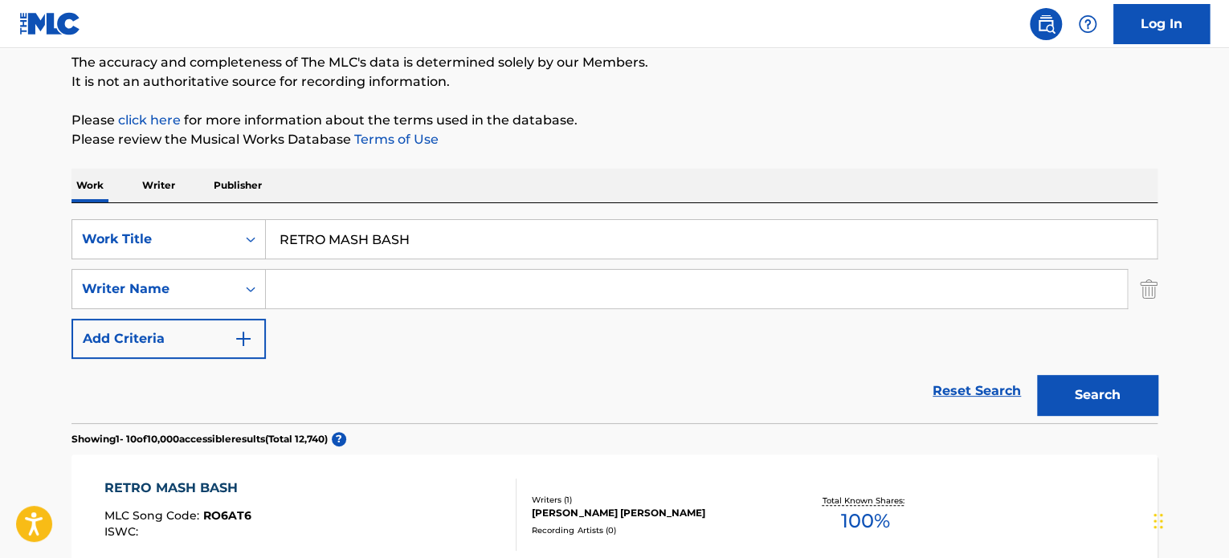
click at [341, 227] on input "RETRO MASH BASH" at bounding box center [711, 239] width 891 height 39
paste input "CRYSTAL SKIES"
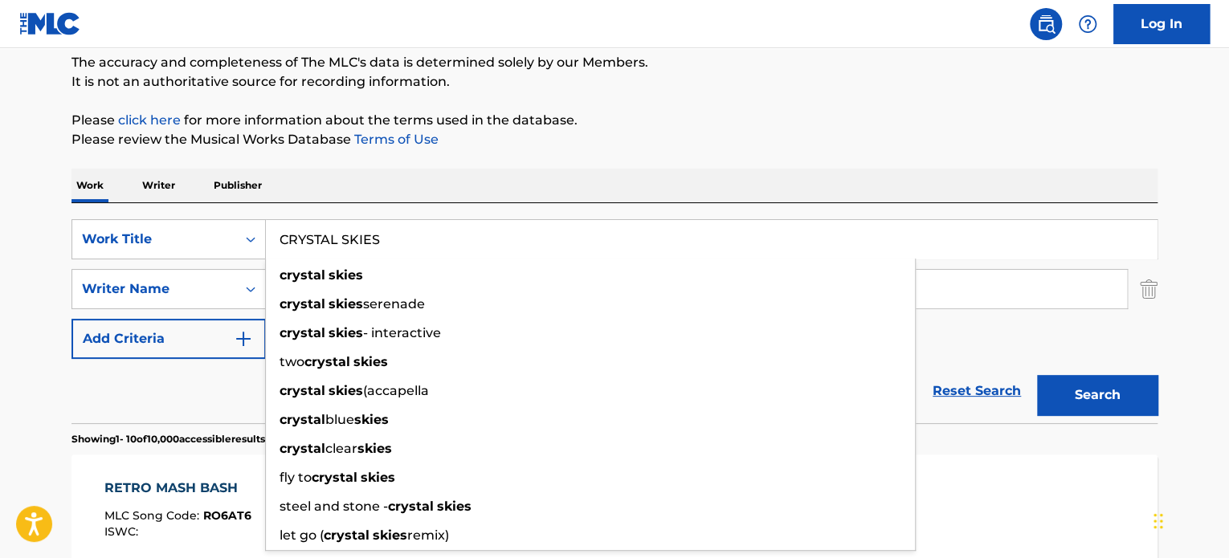
type input "CRYSTAL SKIES"
click at [226, 386] on div "Reset Search Search" at bounding box center [614, 391] width 1086 height 64
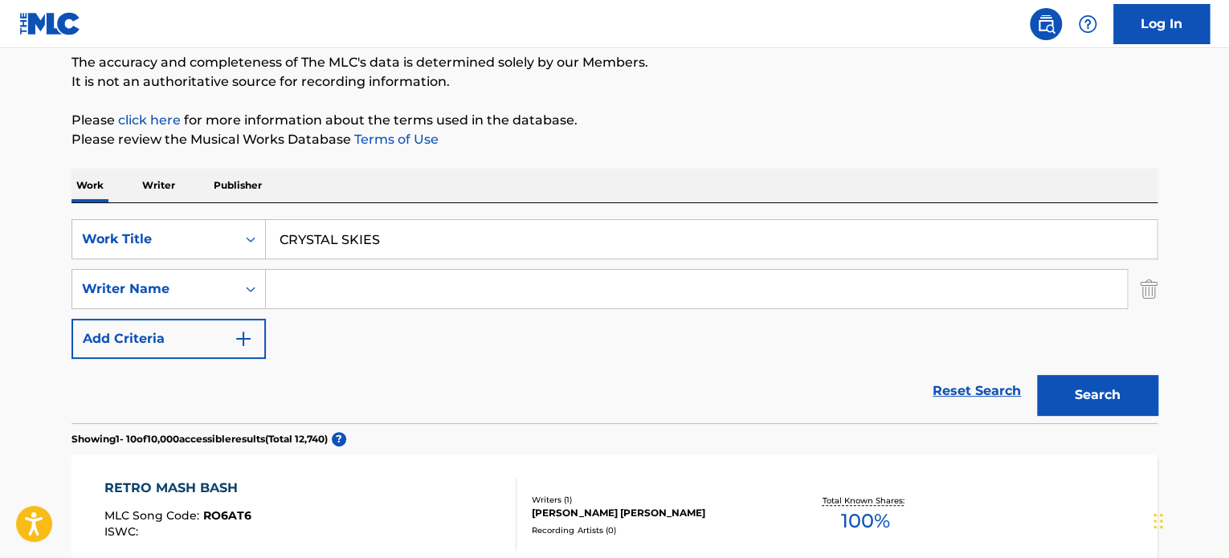
click at [304, 302] on input "Search Form" at bounding box center [696, 289] width 861 height 39
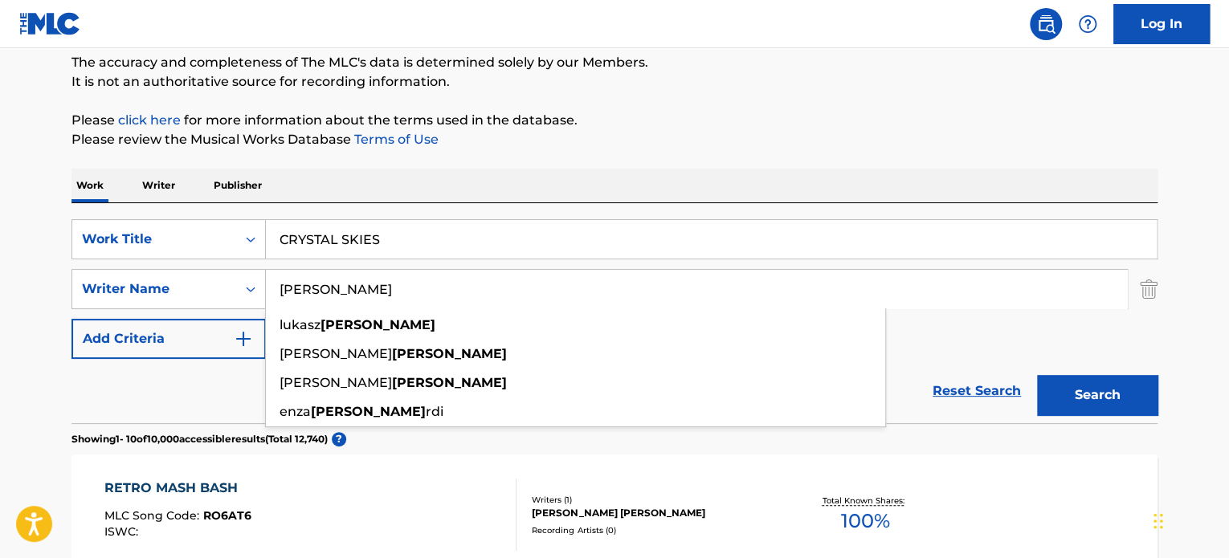
click at [308, 292] on input "[PERSON_NAME]" at bounding box center [696, 289] width 861 height 39
type input "[PERSON_NAME]"
click at [1065, 381] on button "Search" at bounding box center [1097, 395] width 120 height 40
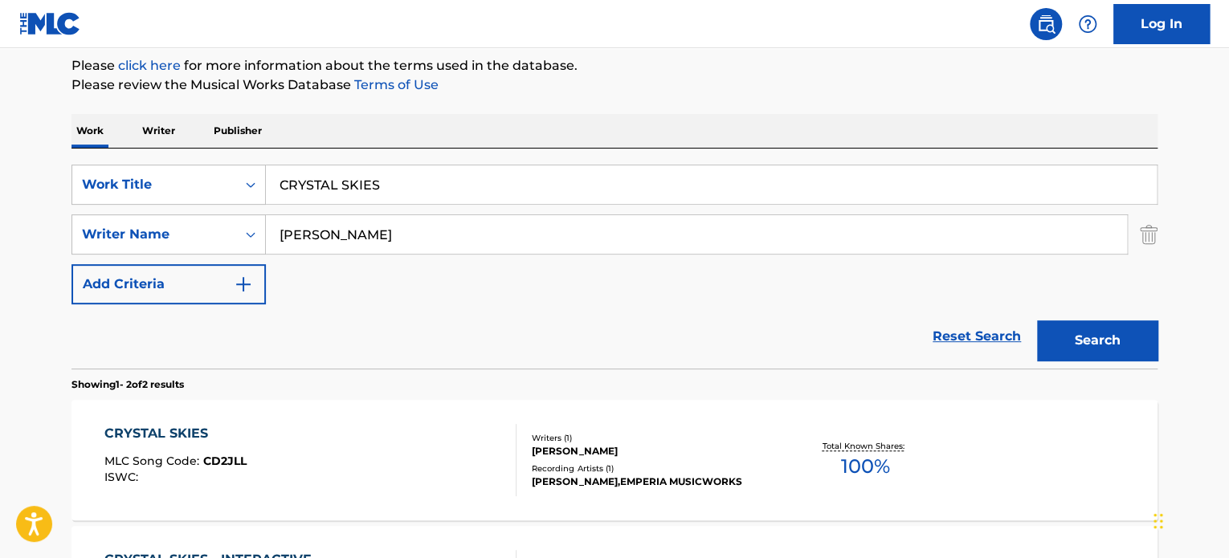
scroll to position [299, 0]
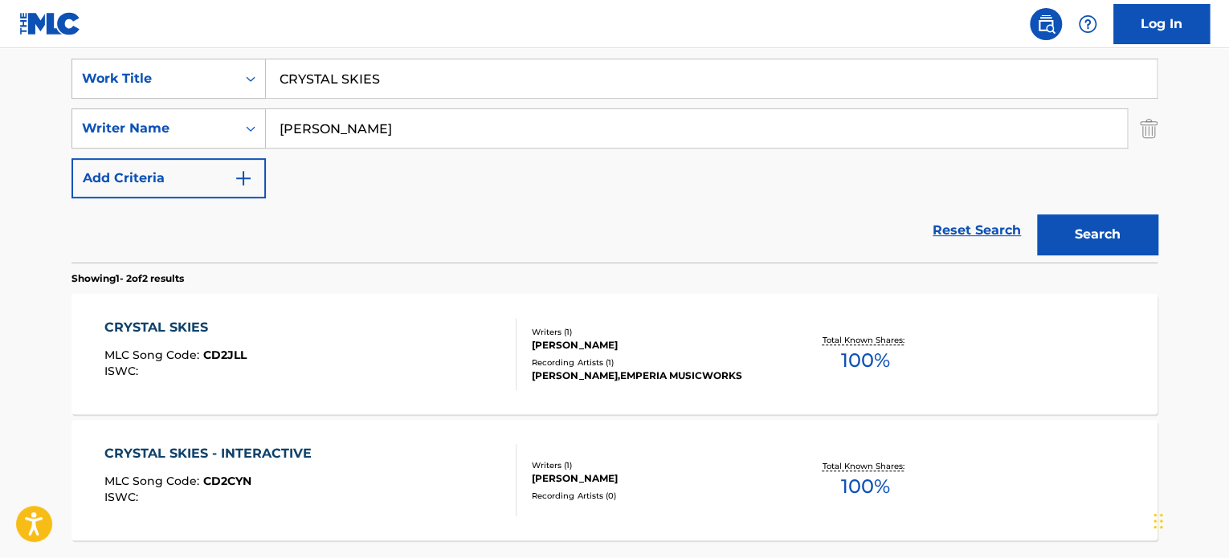
click at [369, 353] on div "CRYSTAL SKIES MLC Song Code : CD2JLL ISWC :" at bounding box center [310, 354] width 413 height 72
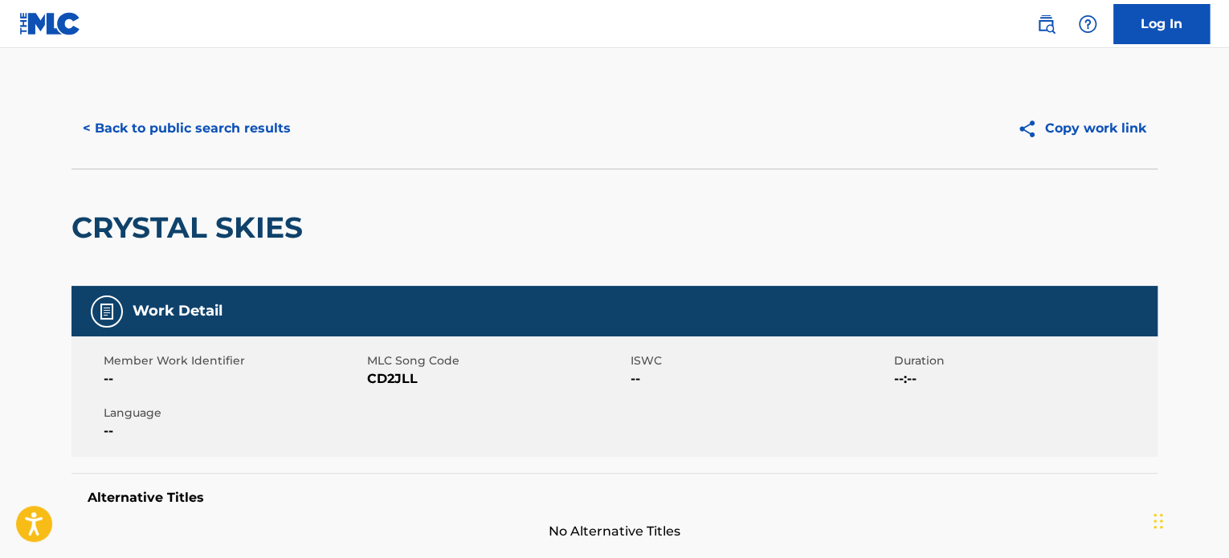
click at [189, 147] on button "< Back to public search results" at bounding box center [186, 128] width 231 height 40
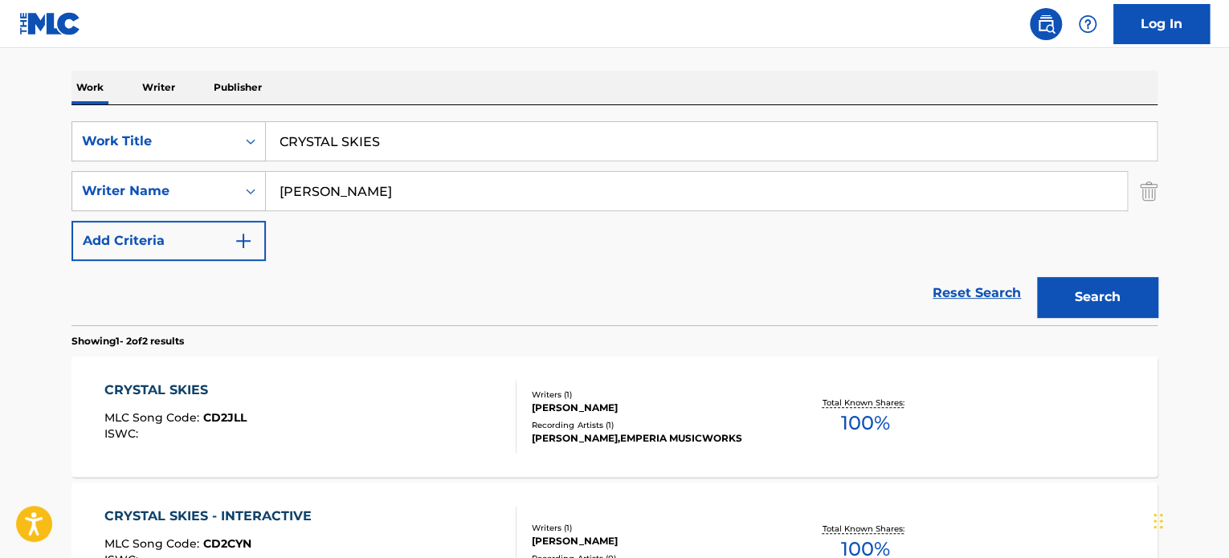
scroll to position [218, 0]
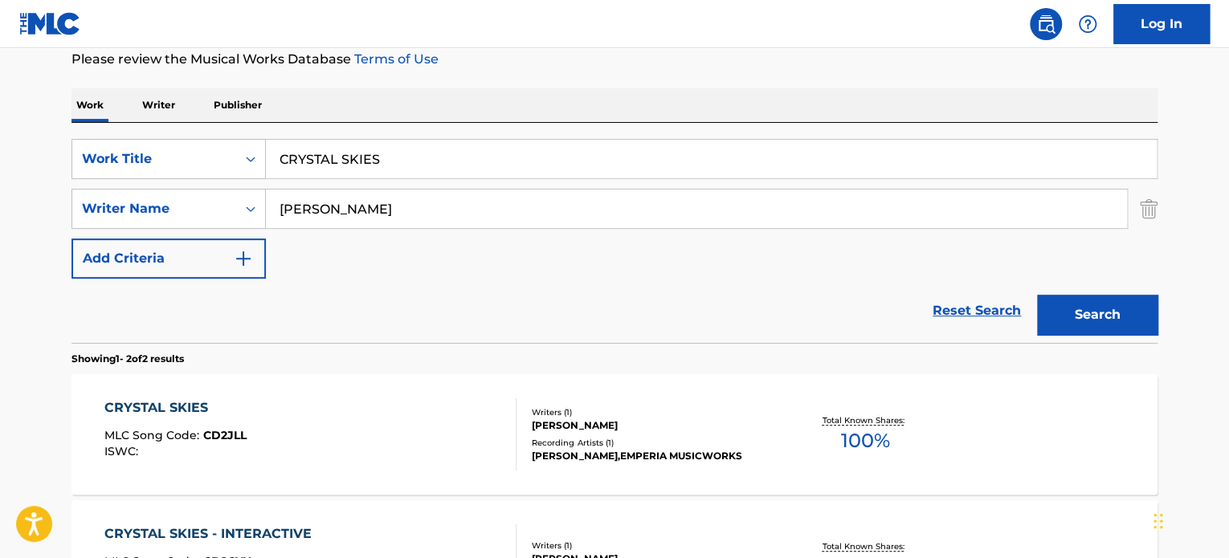
click at [328, 157] on input "CRYSTAL SKIES" at bounding box center [711, 159] width 891 height 39
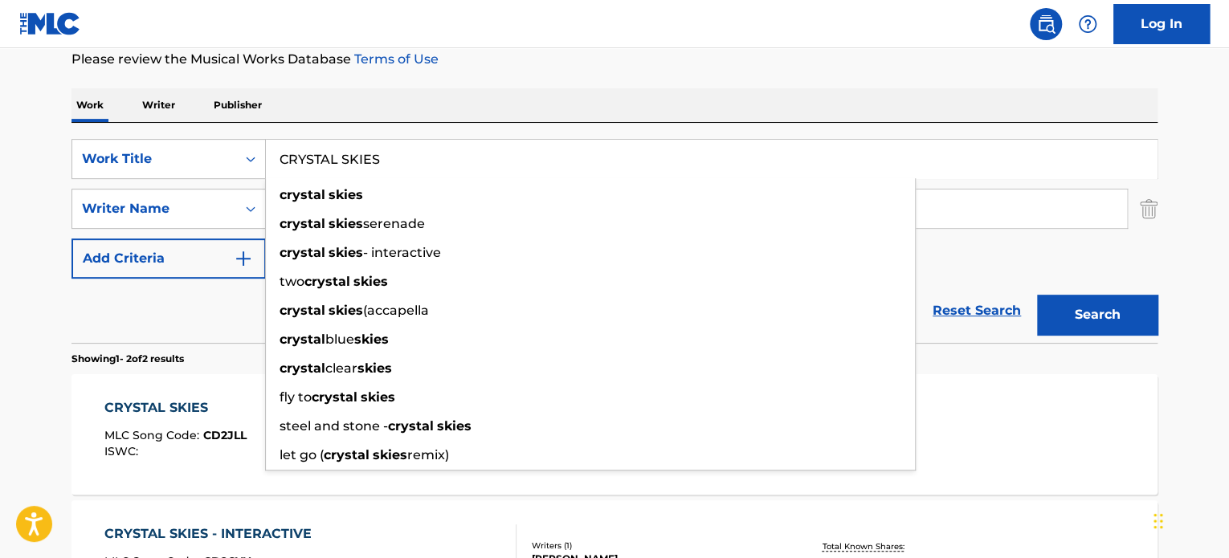
paste input "QUANTUM LEAP"
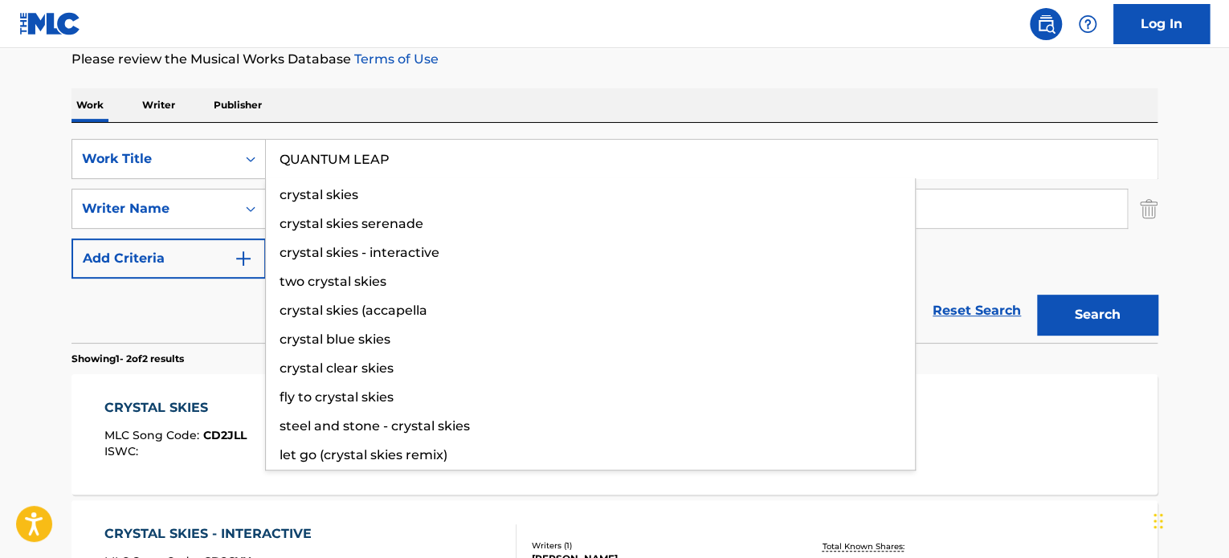
type input "QUANTUM LEAP"
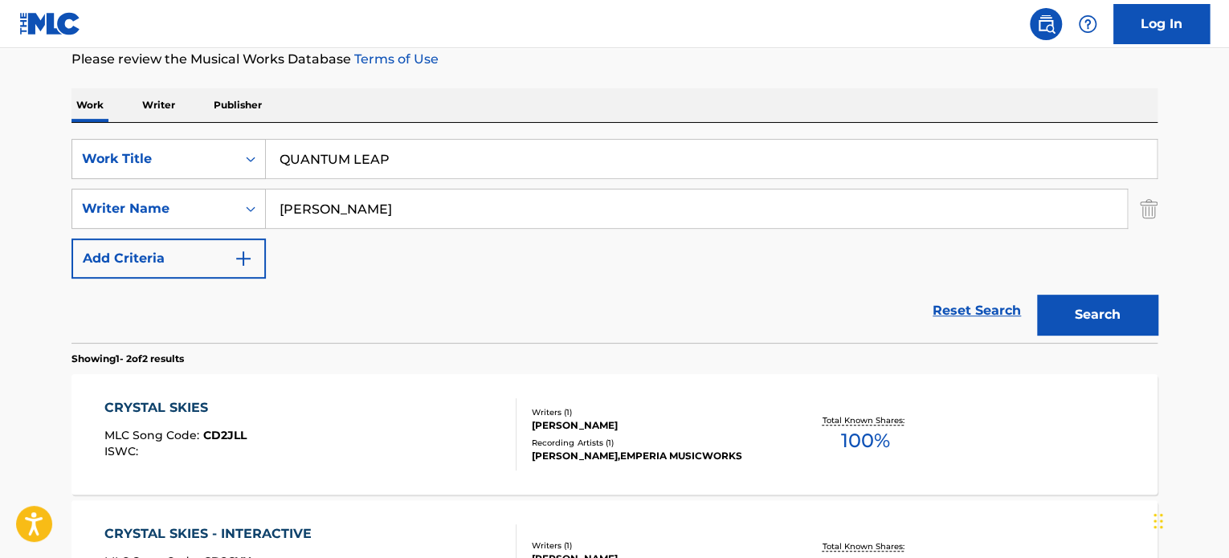
click at [222, 304] on div "Reset Search Search" at bounding box center [614, 311] width 1086 height 64
click at [314, 200] on input "[PERSON_NAME]" at bounding box center [696, 209] width 861 height 39
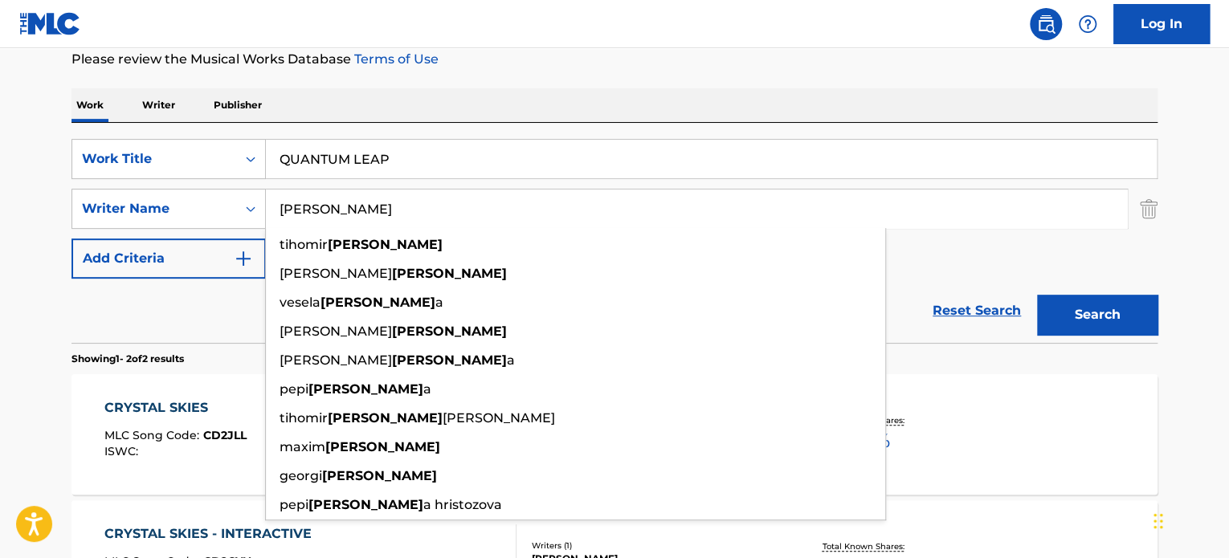
click at [314, 200] on input "[PERSON_NAME]" at bounding box center [696, 209] width 861 height 39
type input "[PERSON_NAME]"
click at [1088, 305] on button "Search" at bounding box center [1097, 315] width 120 height 40
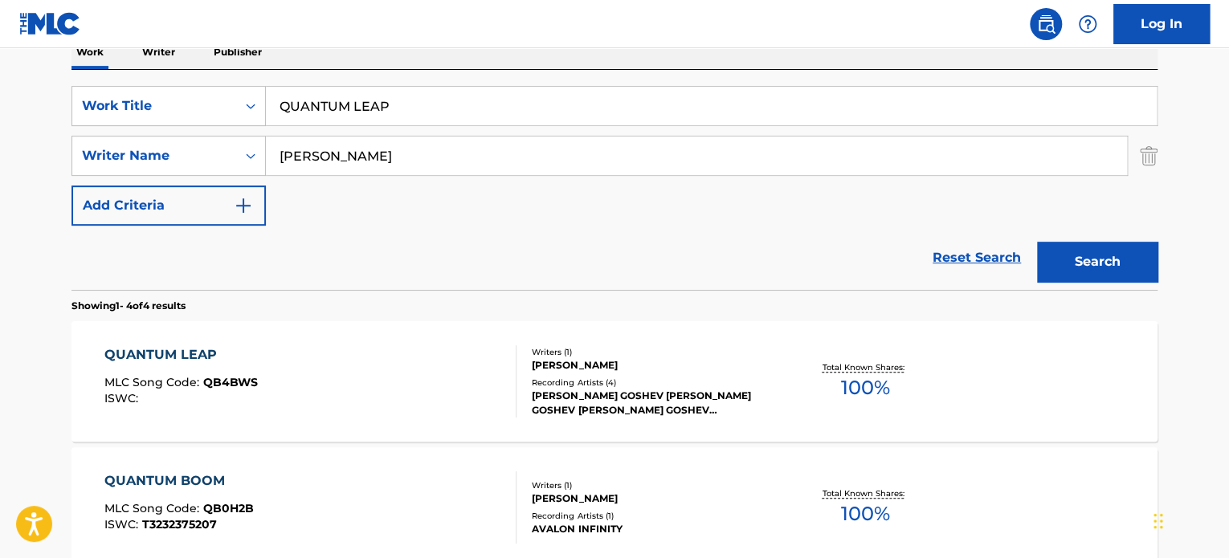
scroll to position [299, 0]
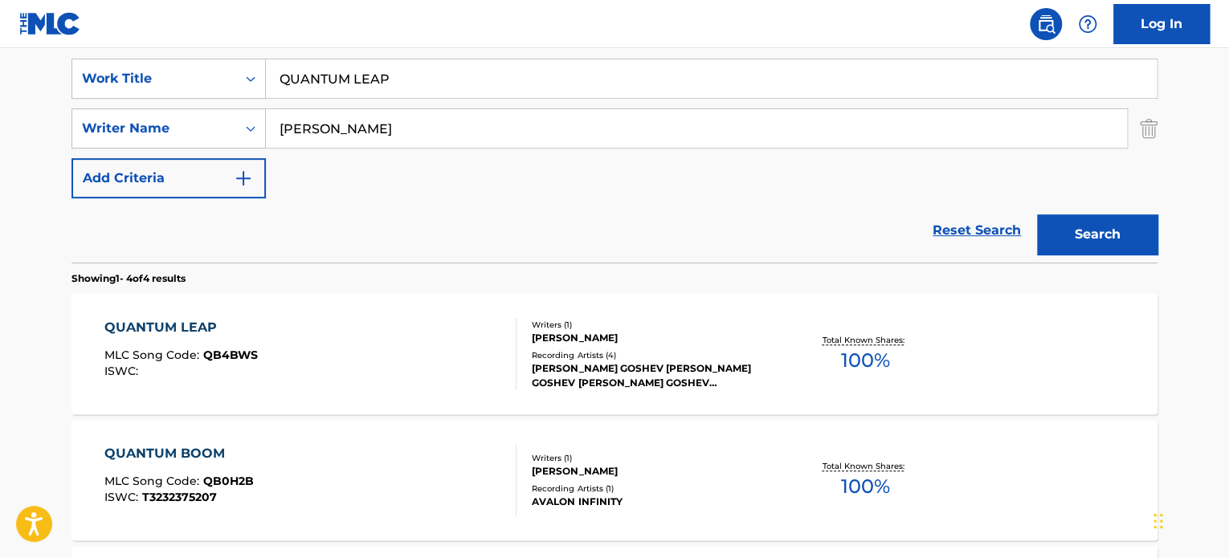
click at [417, 351] on div "QUANTUM LEAP MLC Song Code : QB4BWS ISWC :" at bounding box center [310, 354] width 413 height 72
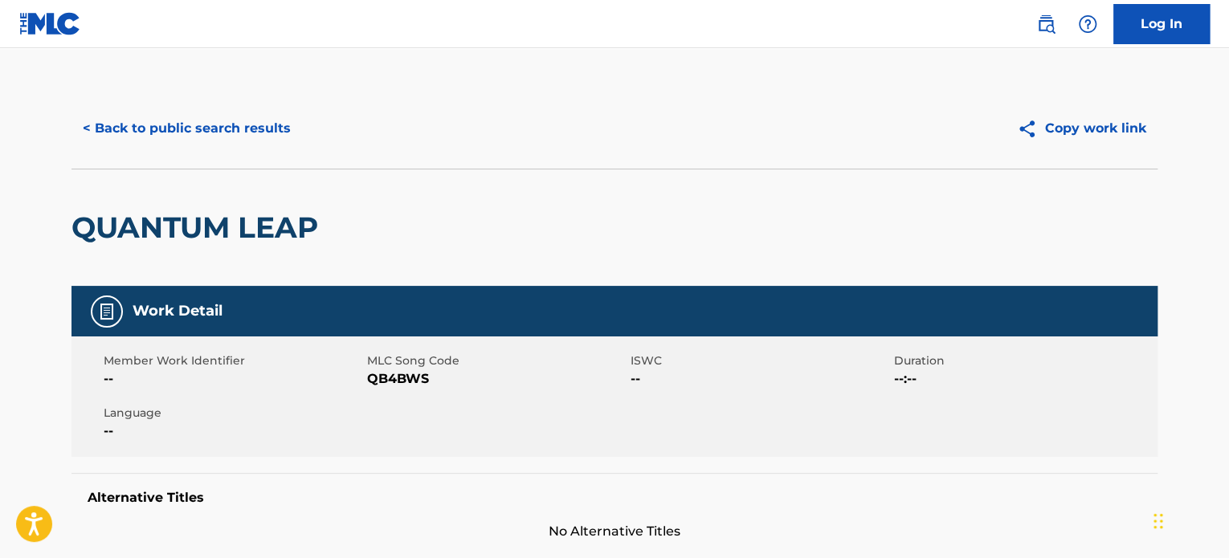
click at [251, 111] on button "< Back to public search results" at bounding box center [186, 128] width 231 height 40
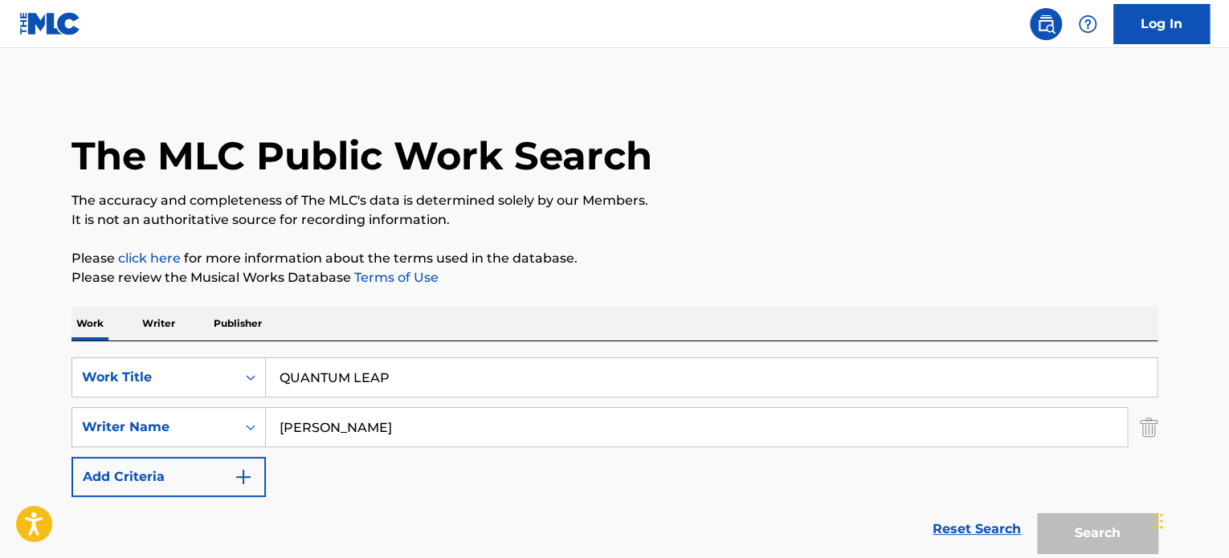
scroll to position [299, 0]
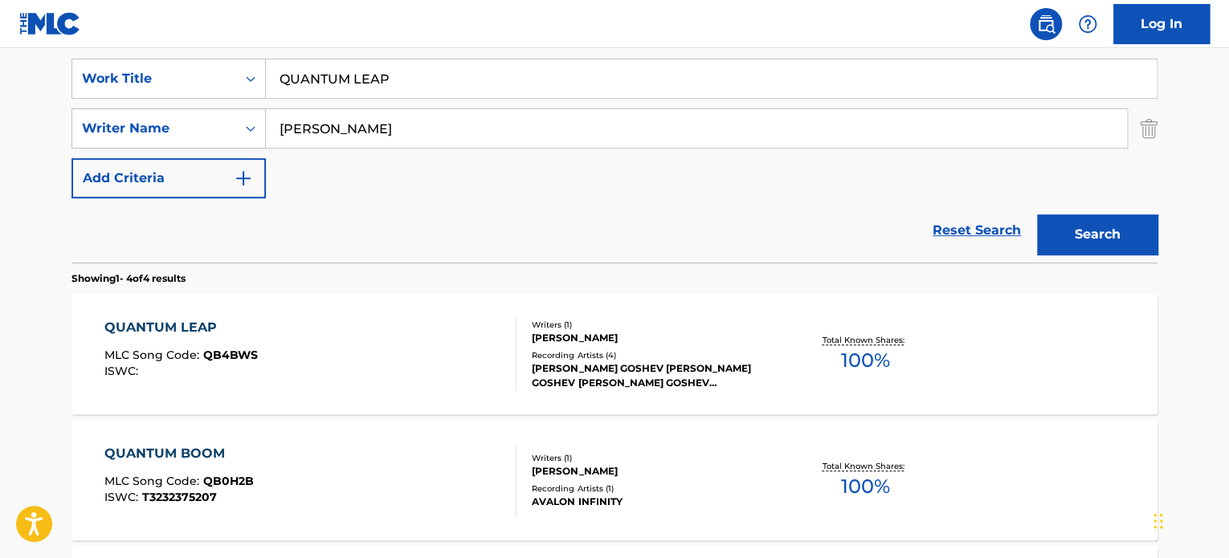
click at [341, 76] on input "QUANTUM LEAP" at bounding box center [711, 78] width 891 height 39
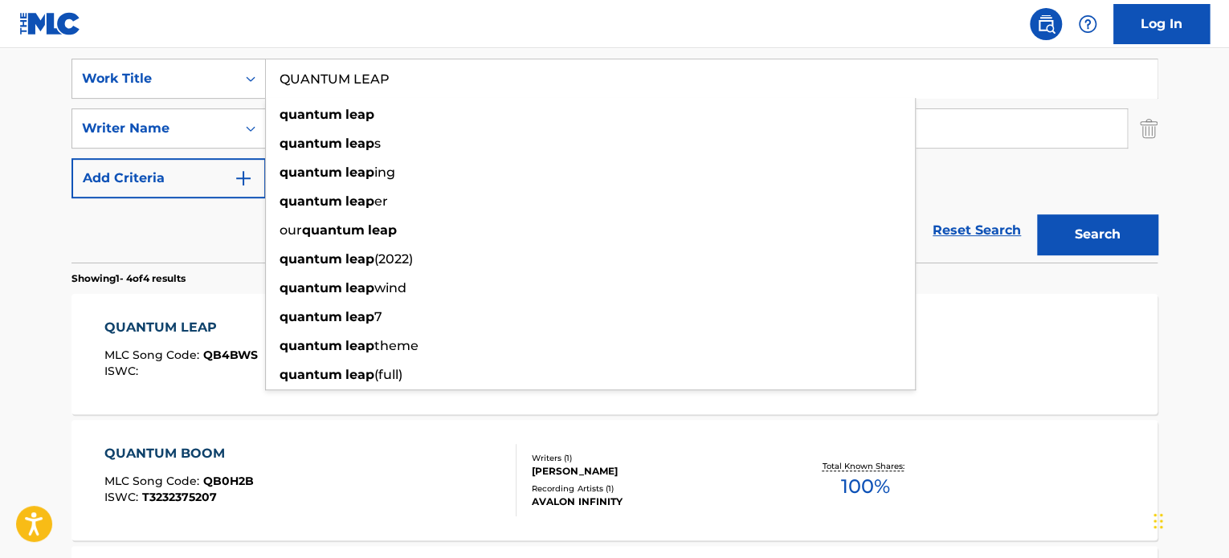
paste input "YOU MAKE ME FEEL GOOD"
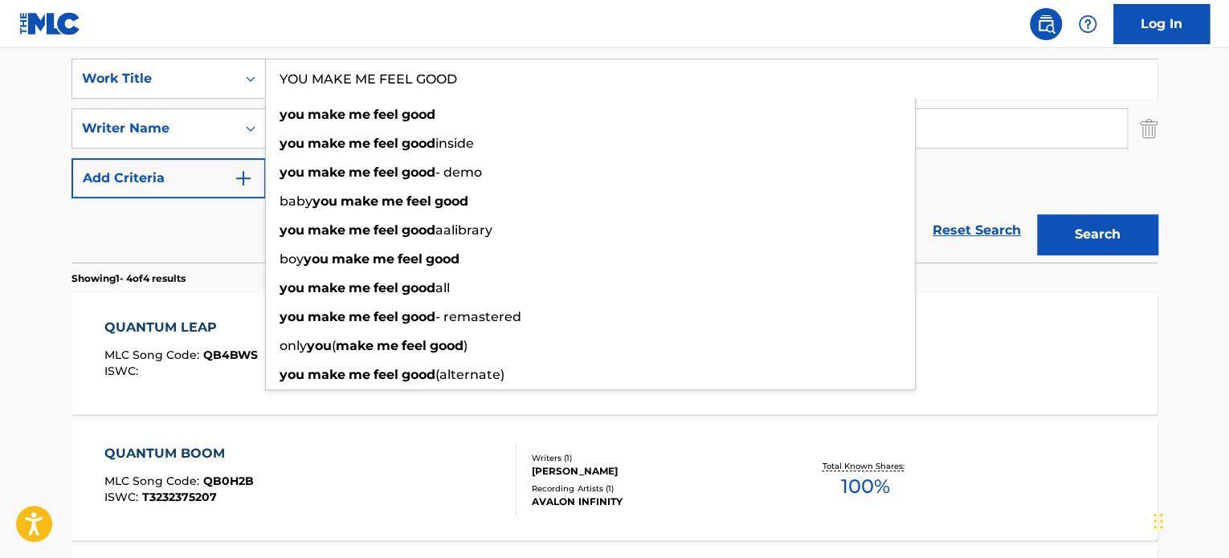
type input "YOU MAKE ME FEEL GOOD"
click at [217, 214] on div "Reset Search Search" at bounding box center [614, 230] width 1086 height 64
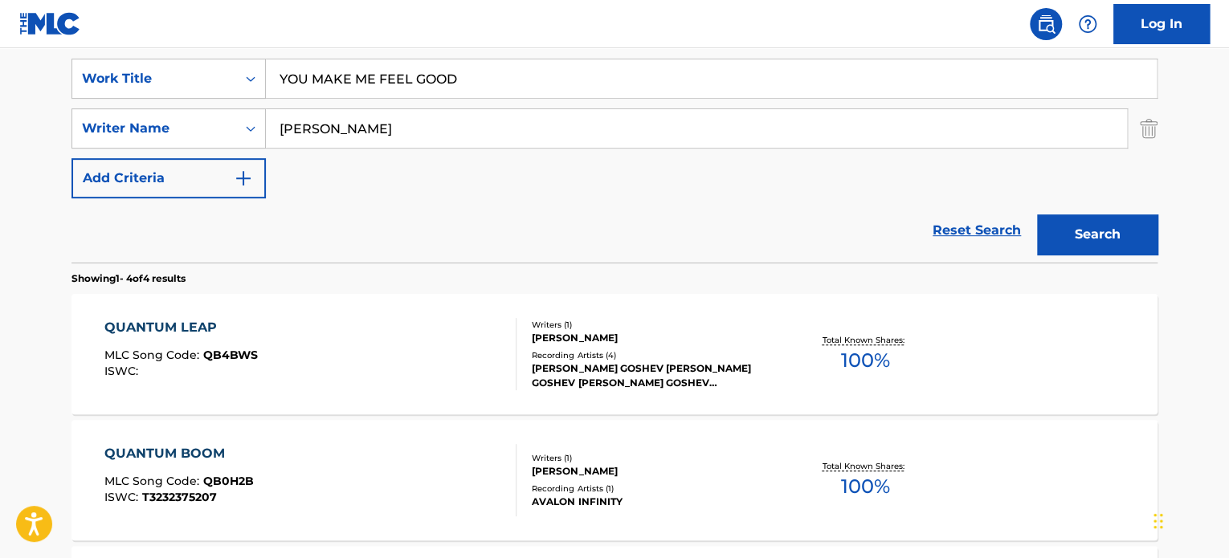
click at [342, 133] on input "[PERSON_NAME]" at bounding box center [696, 128] width 861 height 39
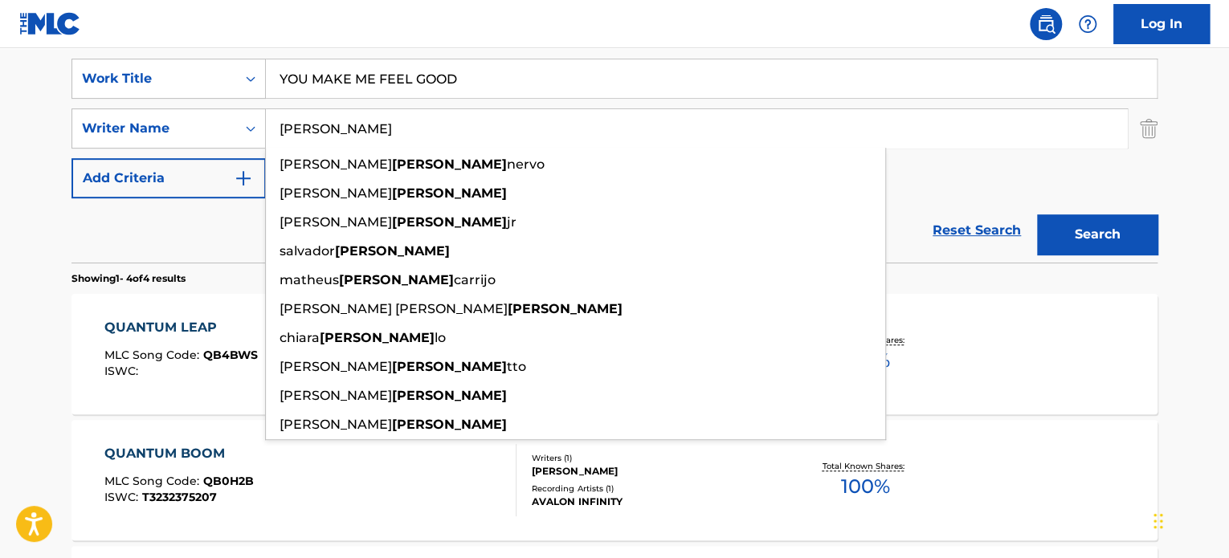
click at [344, 124] on input "[PERSON_NAME]" at bounding box center [696, 128] width 861 height 39
type input "[PERSON_NAME]"
click at [1099, 230] on button "Search" at bounding box center [1097, 234] width 120 height 40
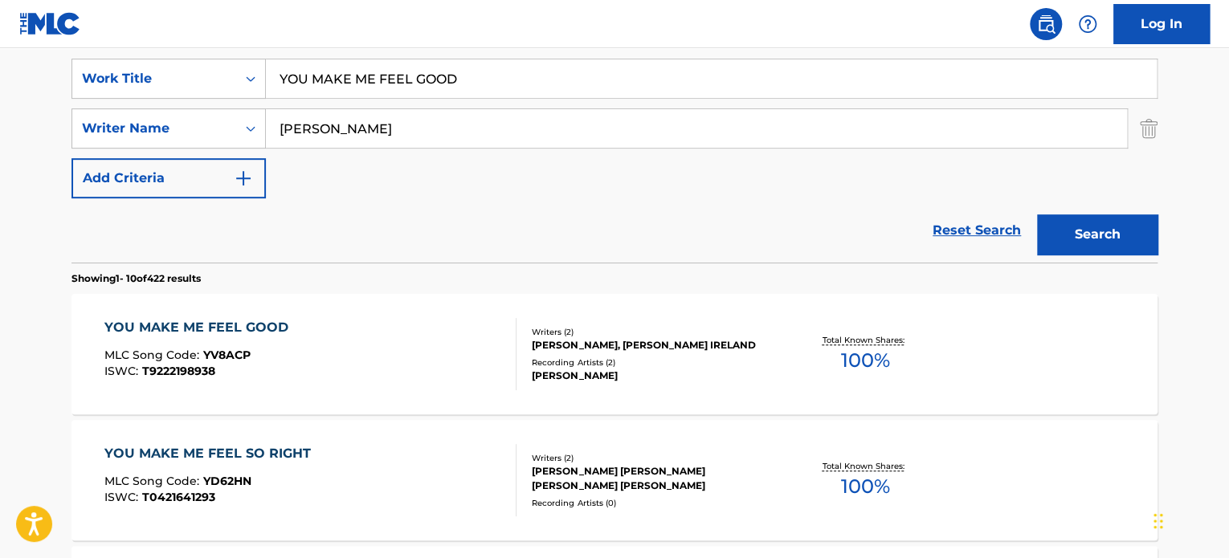
click at [455, 354] on div "YOU MAKE ME FEEL GOOD MLC Song Code : YV8ACP ISWC : T9222198938" at bounding box center [310, 354] width 413 height 72
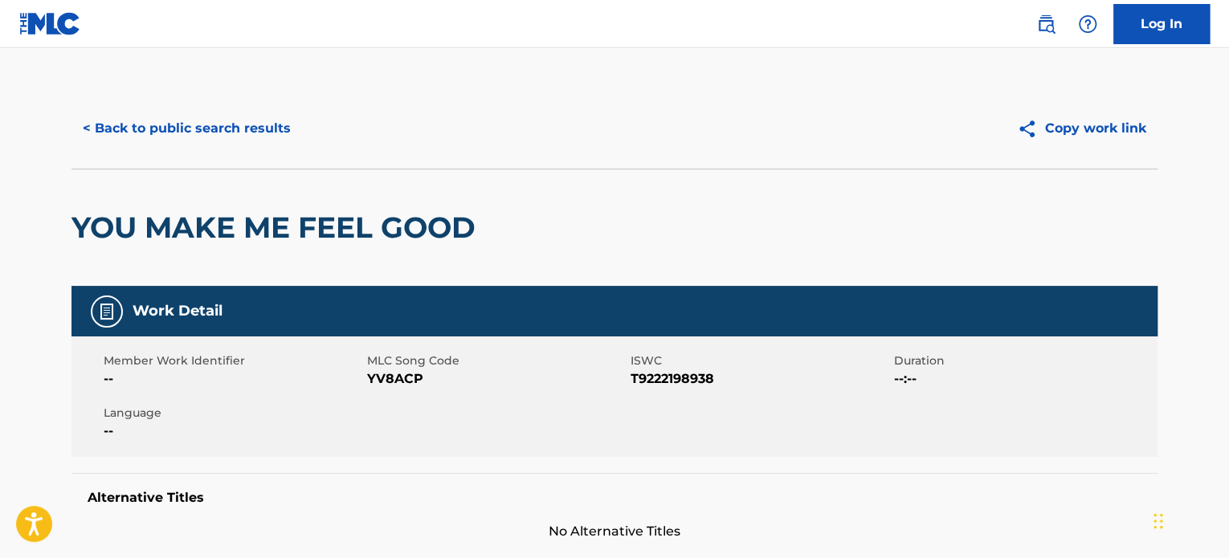
click at [287, 134] on button "< Back to public search results" at bounding box center [186, 128] width 231 height 40
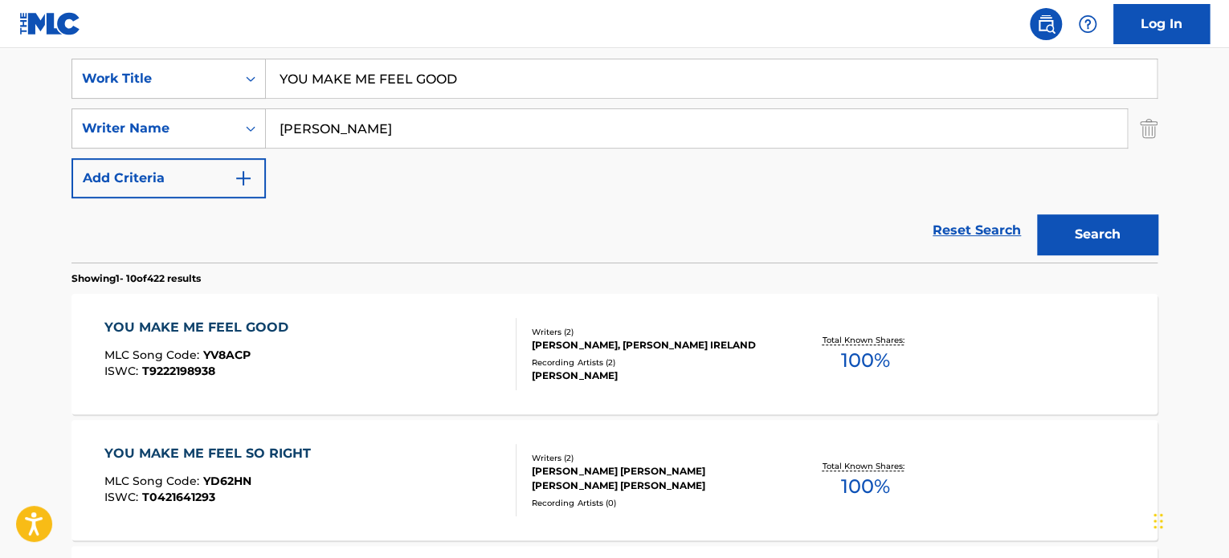
click at [356, 78] on input "YOU MAKE ME FEEL GOOD" at bounding box center [711, 78] width 891 height 39
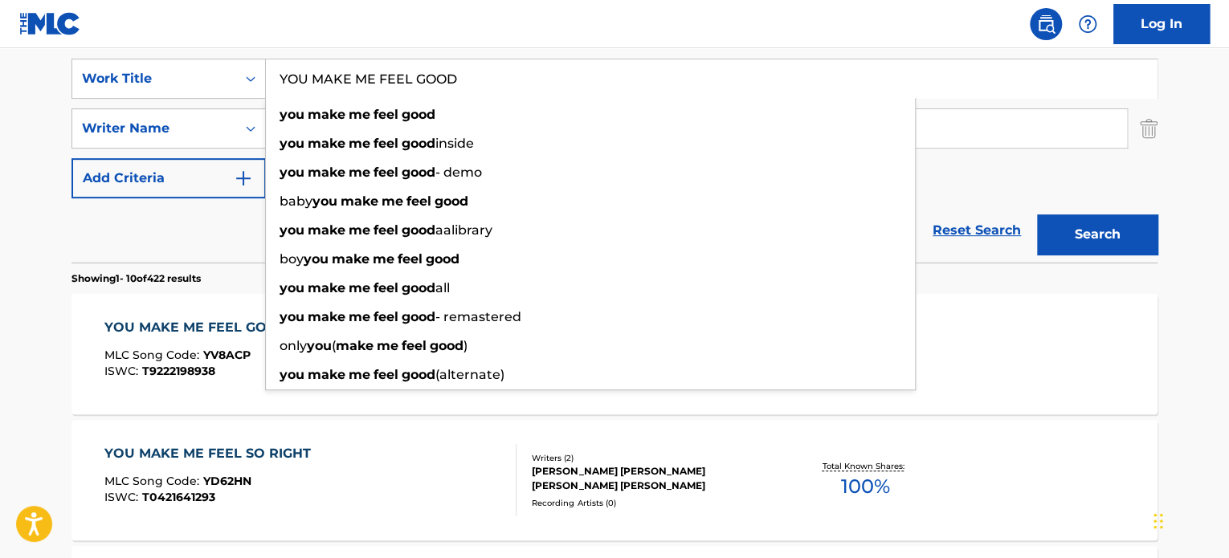
click at [356, 78] on input "YOU MAKE ME FEEL GOOD" at bounding box center [711, 78] width 891 height 39
paste input "READY PLAYER 101"
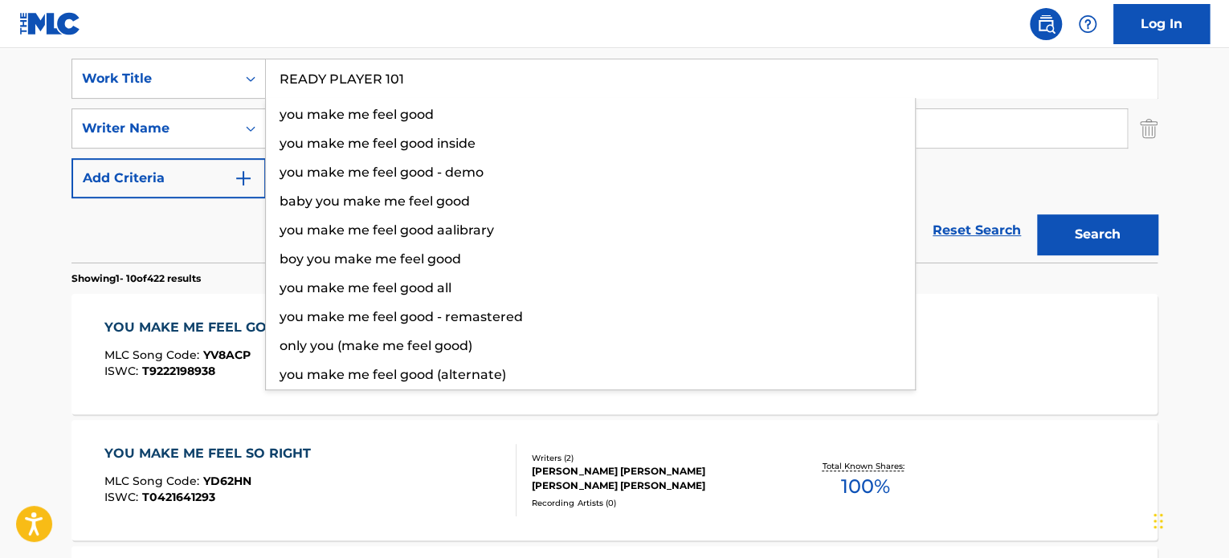
type input "READY PLAYER 101"
click at [246, 233] on div "Reset Search Search" at bounding box center [614, 230] width 1086 height 64
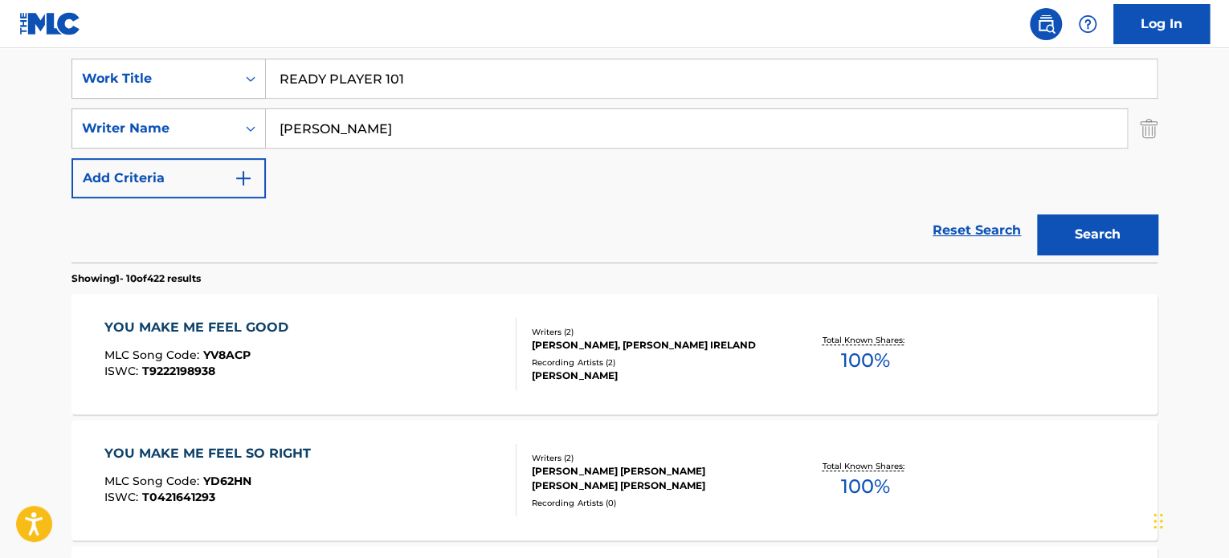
click at [333, 134] on input "[PERSON_NAME]" at bounding box center [696, 128] width 861 height 39
drag, startPoint x: 1108, startPoint y: 231, endPoint x: 1058, endPoint y: 228, distance: 50.7
click at [1105, 231] on button "Search" at bounding box center [1097, 234] width 120 height 40
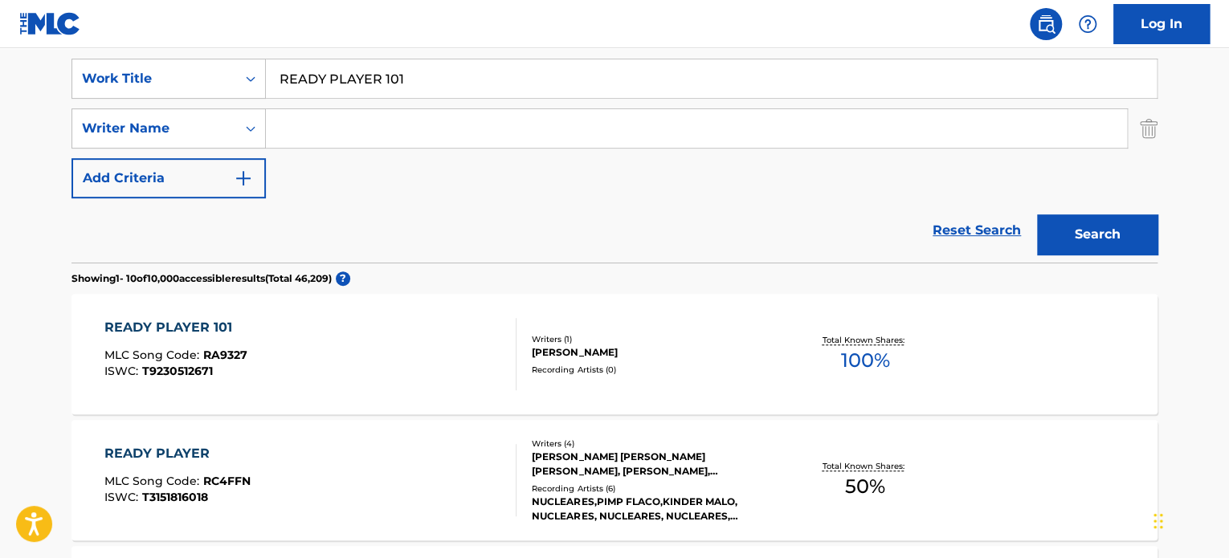
scroll to position [379, 0]
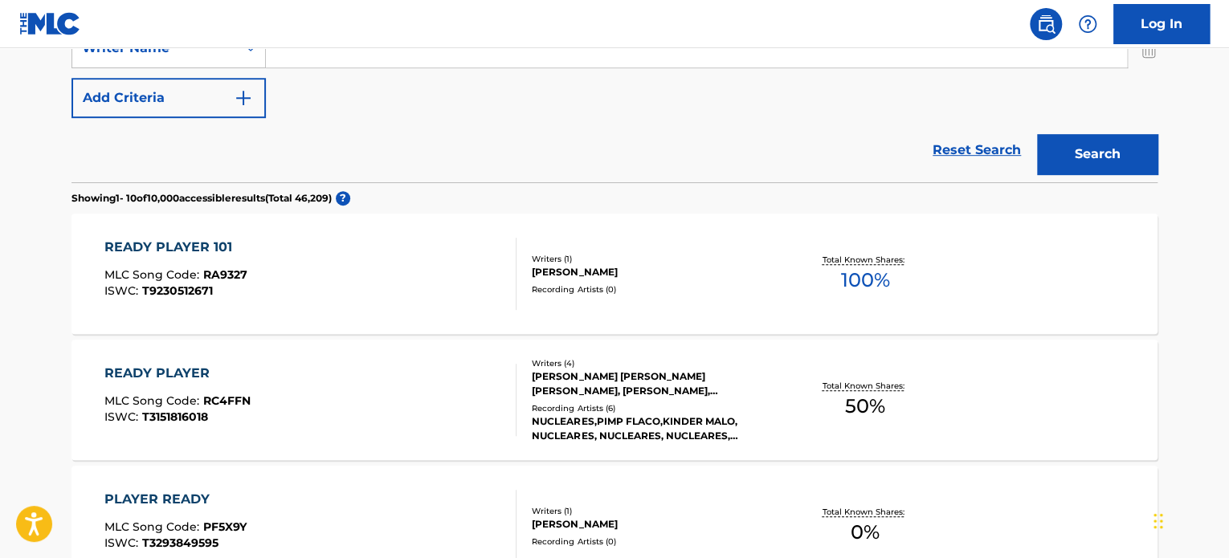
click at [483, 264] on div "READY PLAYER 101 MLC Song Code : RA9327 ISWC : T9230512671" at bounding box center [310, 274] width 413 height 72
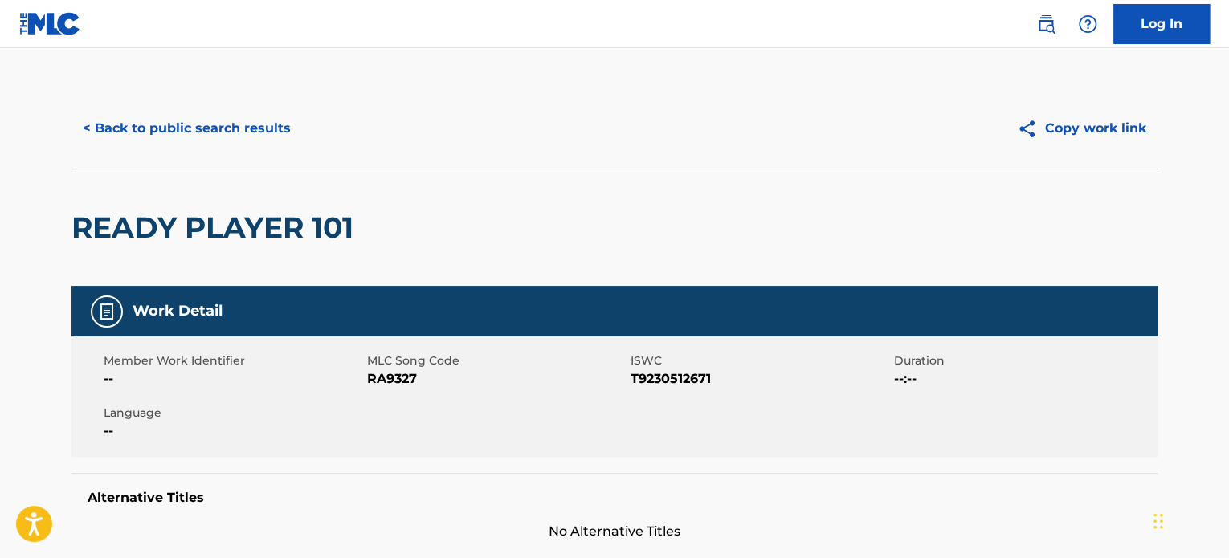
scroll to position [562, 0]
